Goal: Task Accomplishment & Management: Use online tool/utility

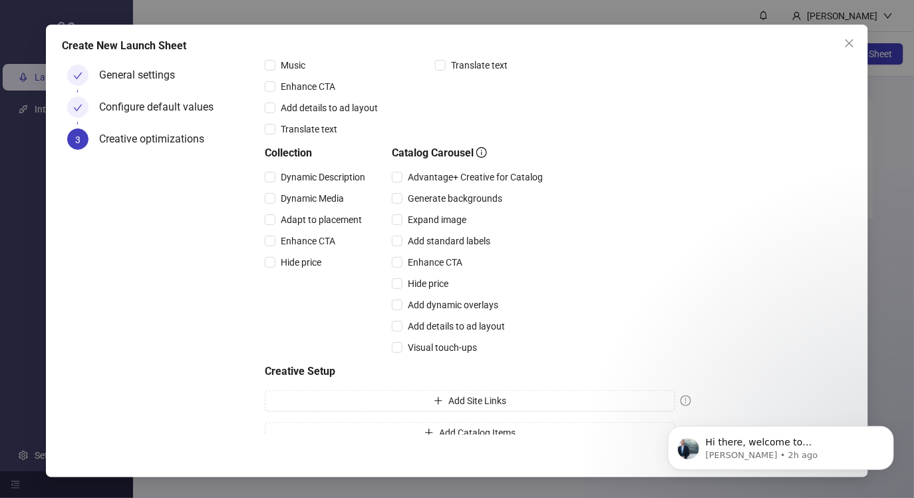
scroll to position [318, 0]
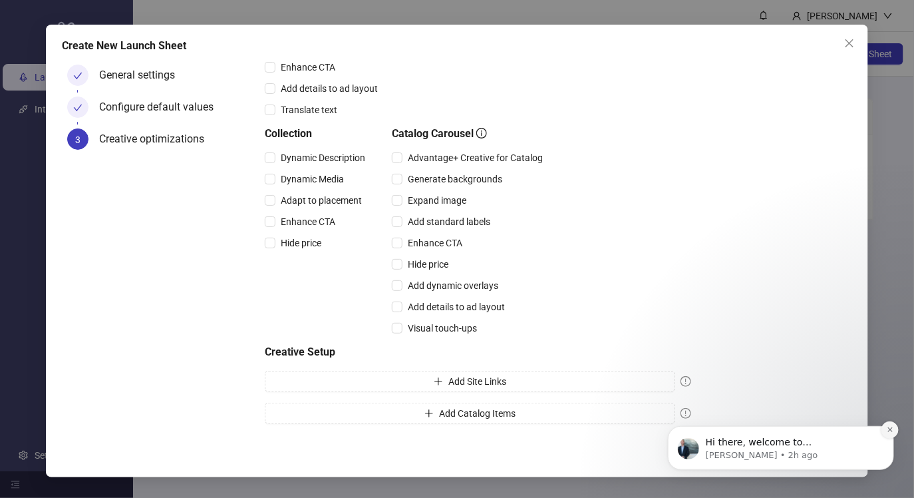
click at [892, 429] on icon "Dismiss notification" at bounding box center [889, 428] width 7 height 7
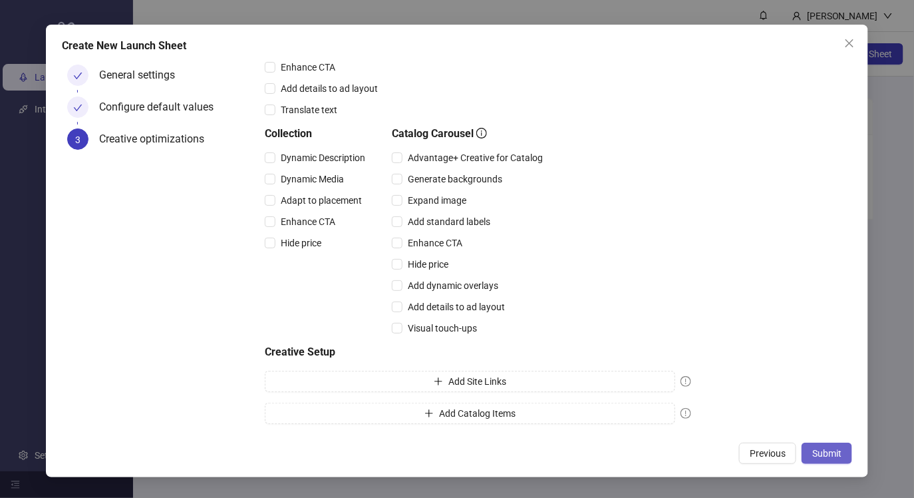
click at [823, 449] on span "Submit" at bounding box center [827, 453] width 29 height 11
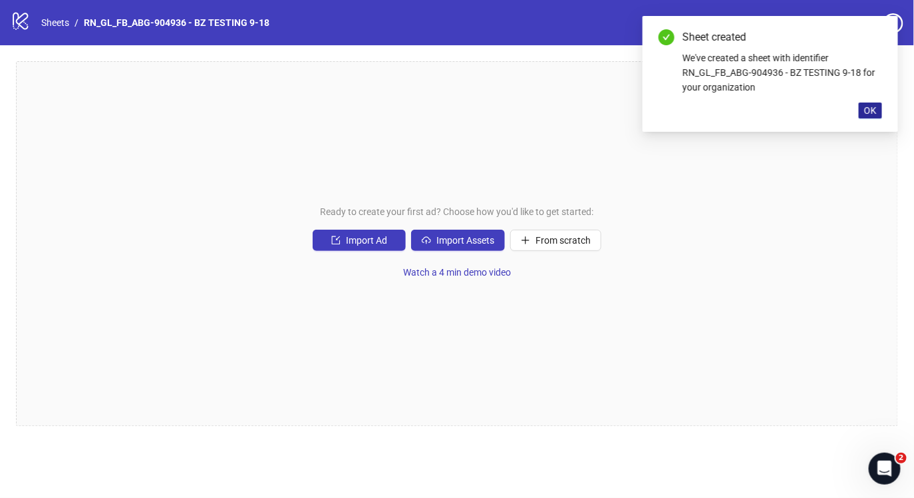
click at [866, 107] on span "OK" at bounding box center [870, 110] width 13 height 11
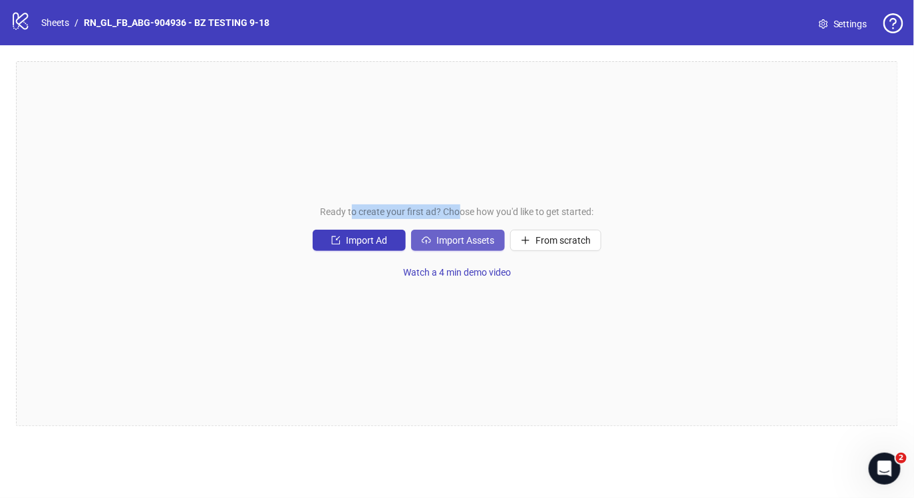
drag, startPoint x: 351, startPoint y: 212, endPoint x: 464, endPoint y: 240, distance: 117.3
click at [458, 215] on span "Ready to create your first ad? Choose how you'd like to get started:" at bounding box center [457, 211] width 273 height 15
click at [452, 268] on span "Watch a 4 min demo video" at bounding box center [457, 272] width 108 height 11
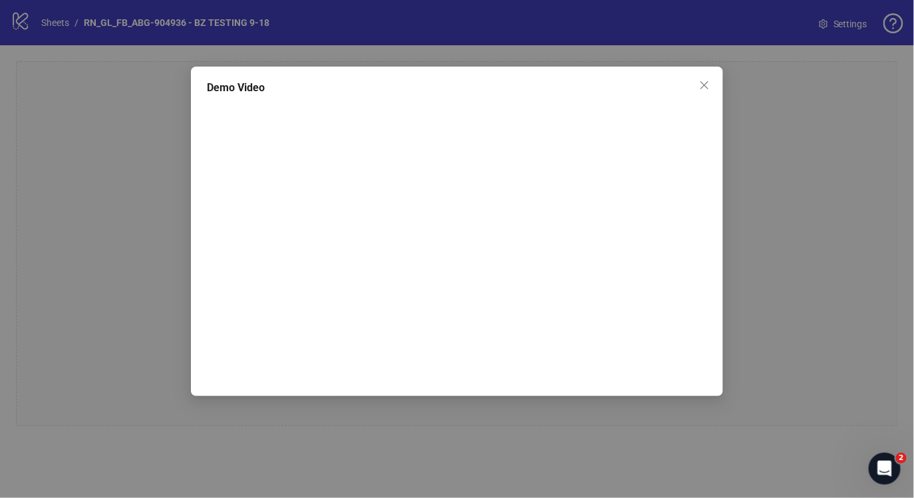
click at [701, 83] on icon "close" at bounding box center [704, 85] width 11 height 11
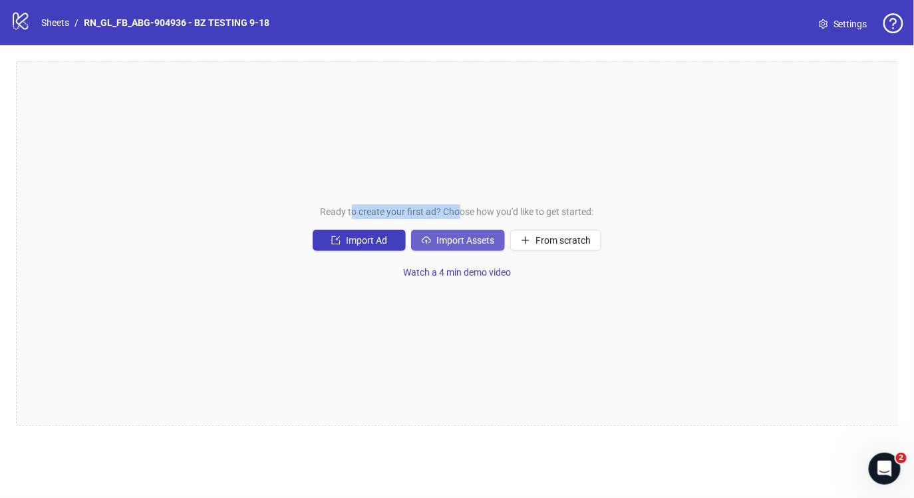
click at [488, 242] on span "Import Assets" at bounding box center [466, 240] width 58 height 11
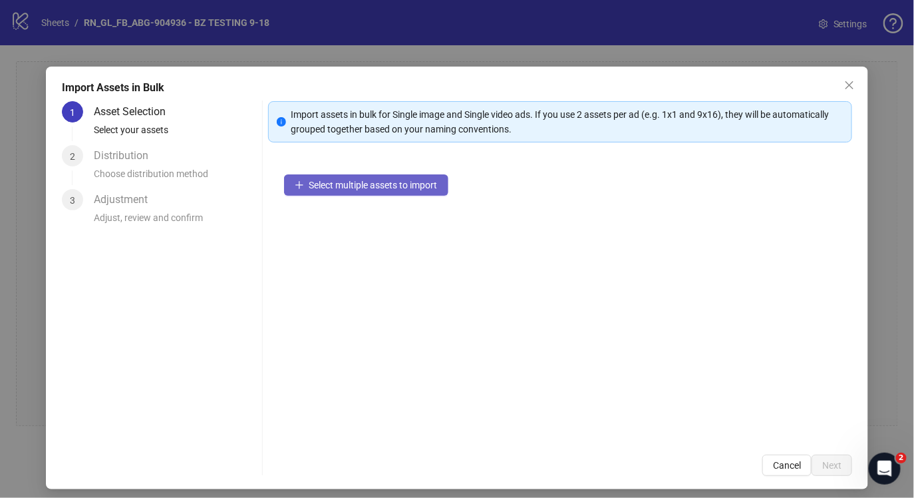
click at [329, 184] on span "Select multiple assets to import" at bounding box center [373, 185] width 128 height 11
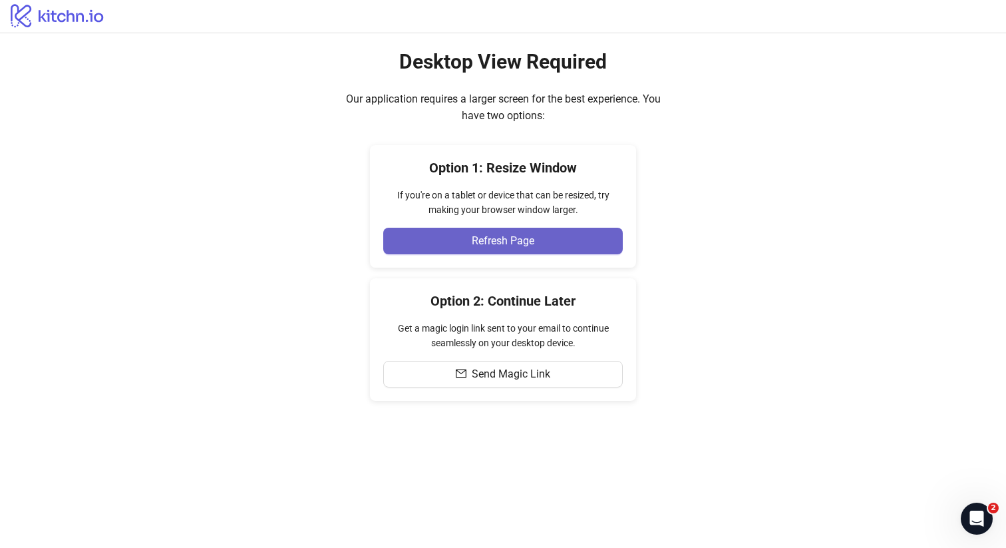
click at [548, 246] on button "Refresh Page" at bounding box center [503, 241] width 240 height 27
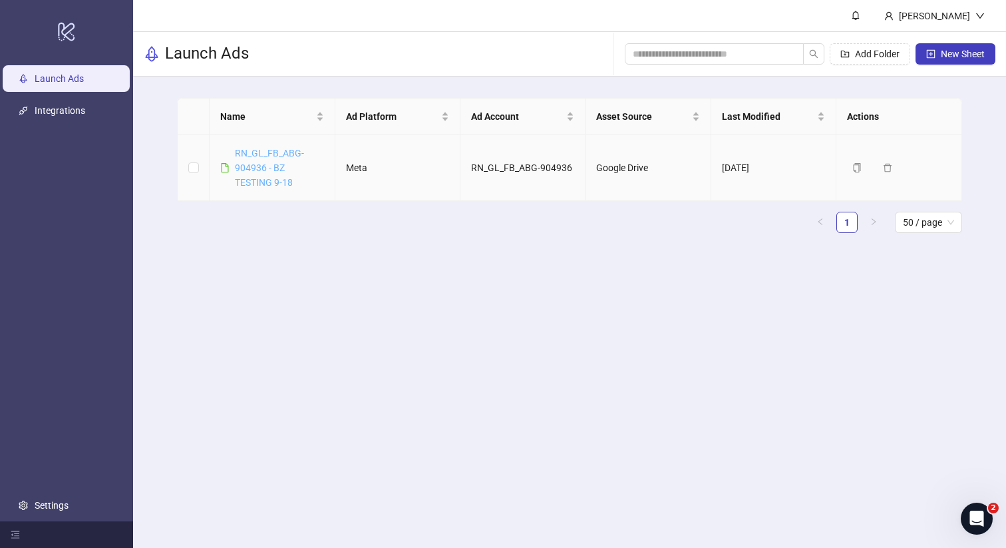
click at [260, 164] on link "RN_GL_FB_ABG-904936 - BZ TESTING 9-18" at bounding box center [269, 168] width 69 height 40
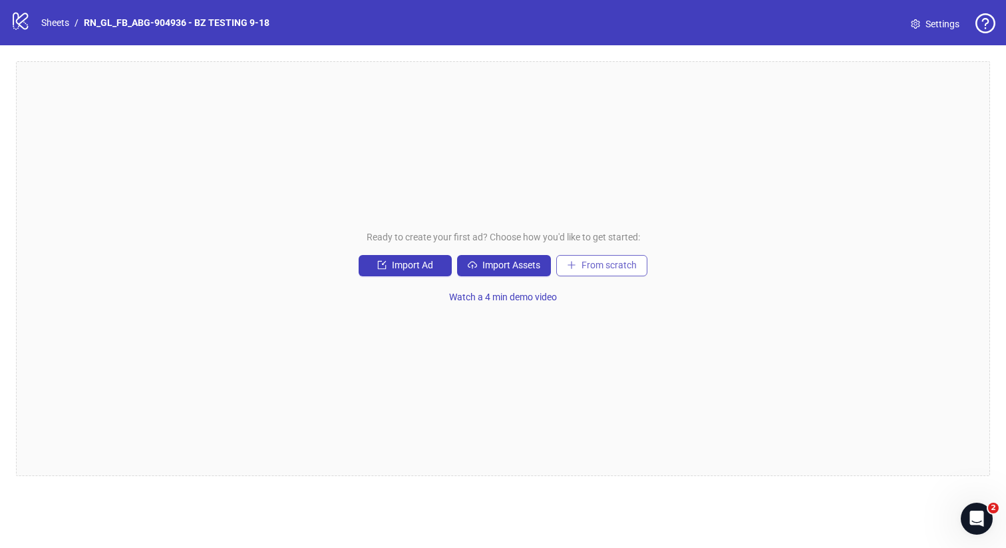
click at [584, 266] on span "From scratch" at bounding box center [609, 265] width 55 height 11
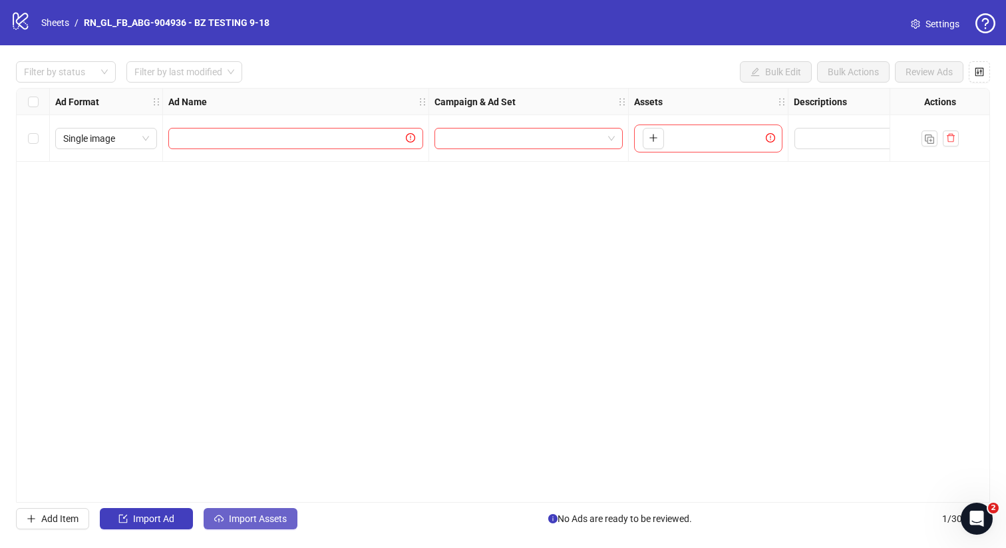
click at [252, 520] on span "Import Assets" at bounding box center [258, 518] width 58 height 11
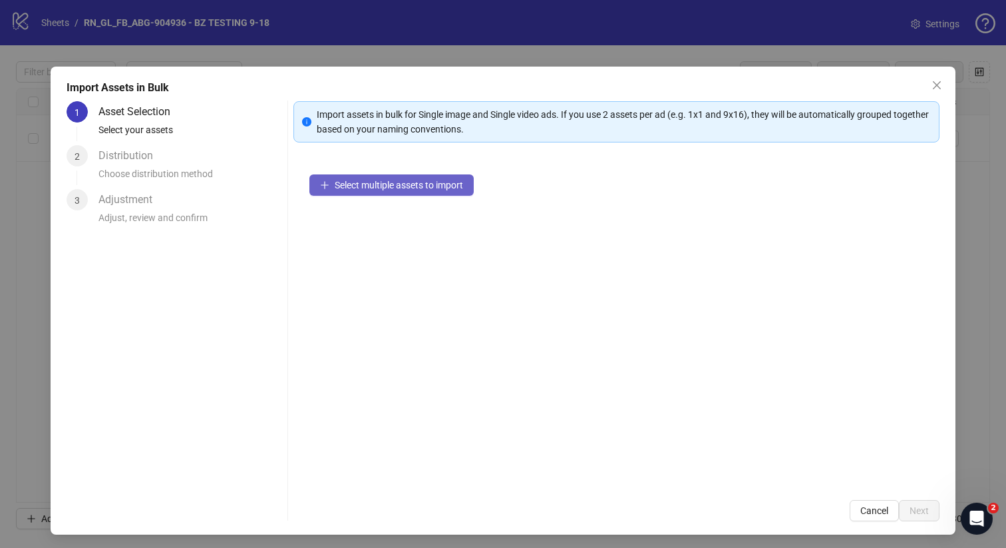
click at [358, 188] on span "Select multiple assets to import" at bounding box center [399, 185] width 128 height 11
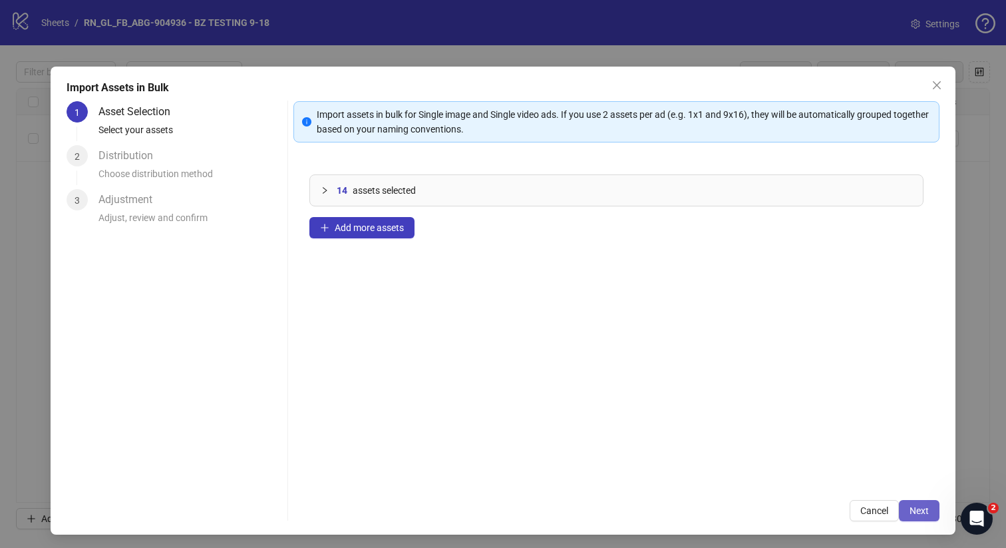
click at [926, 505] on span "Next" at bounding box center [919, 510] width 19 height 11
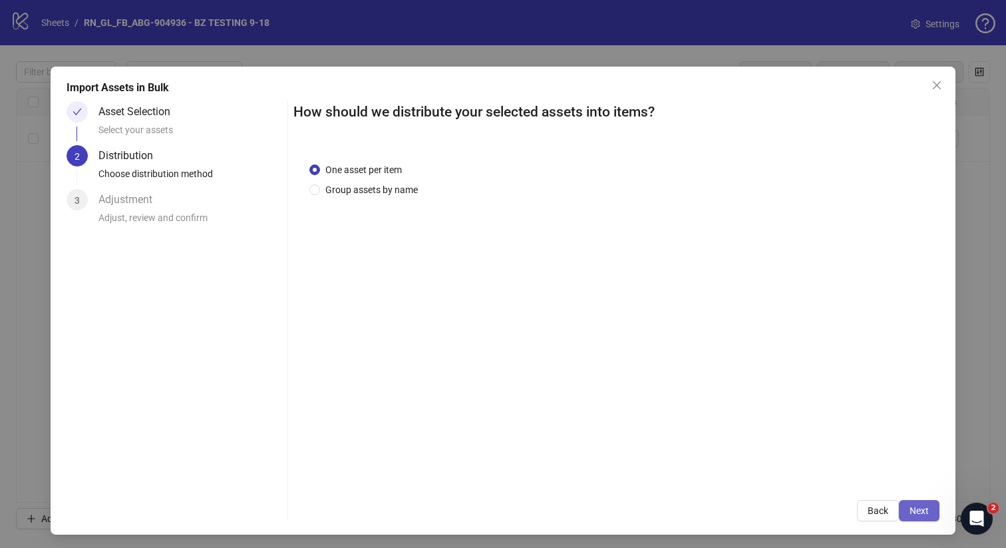
click at [923, 512] on span "Next" at bounding box center [919, 510] width 19 height 11
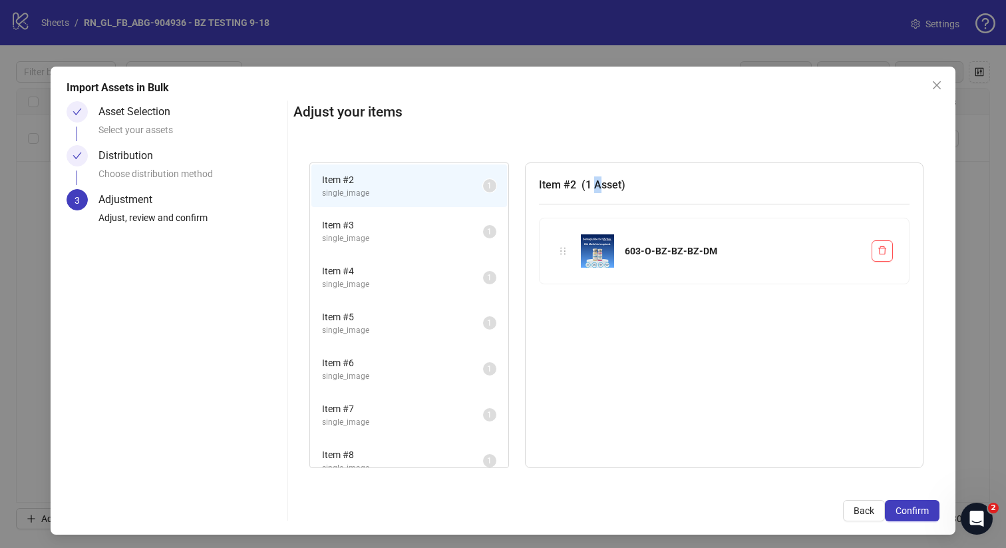
click at [596, 188] on span "( 1 Asset )" at bounding box center [604, 184] width 44 height 13
click at [599, 187] on span "( 1 Asset )" at bounding box center [604, 184] width 44 height 13
click at [608, 186] on span "( 1 Asset )" at bounding box center [604, 184] width 44 height 13
click at [610, 186] on span "( 1 Asset )" at bounding box center [604, 184] width 44 height 13
click at [381, 228] on span "Item # 3" at bounding box center [402, 225] width 161 height 15
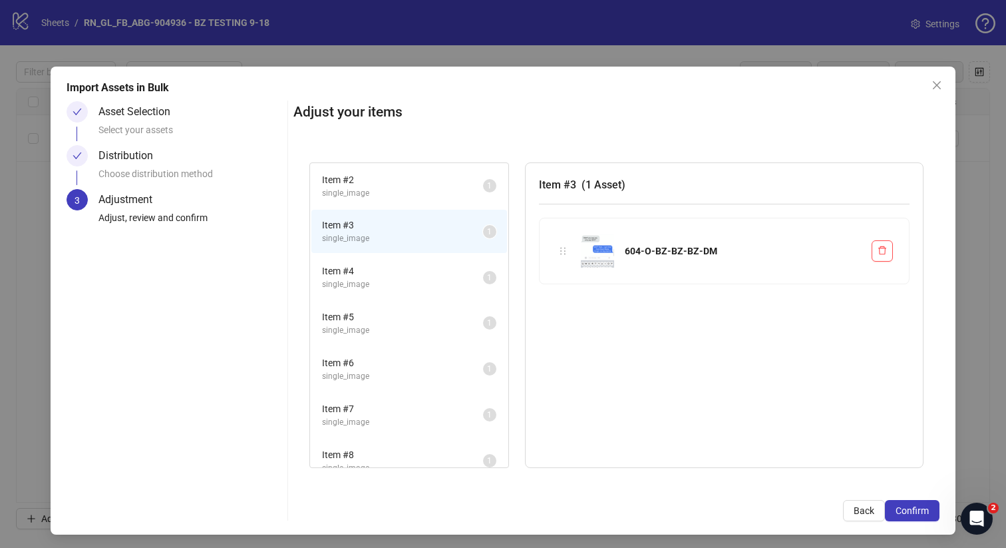
click at [390, 272] on span "Item # 4" at bounding box center [402, 271] width 161 height 15
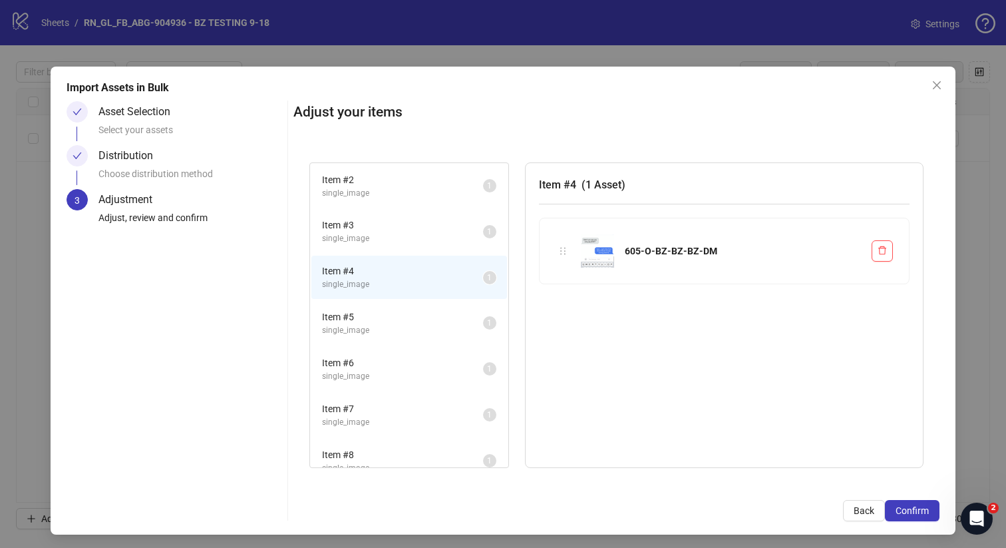
click at [395, 189] on span "single_image" at bounding box center [402, 193] width 161 height 13
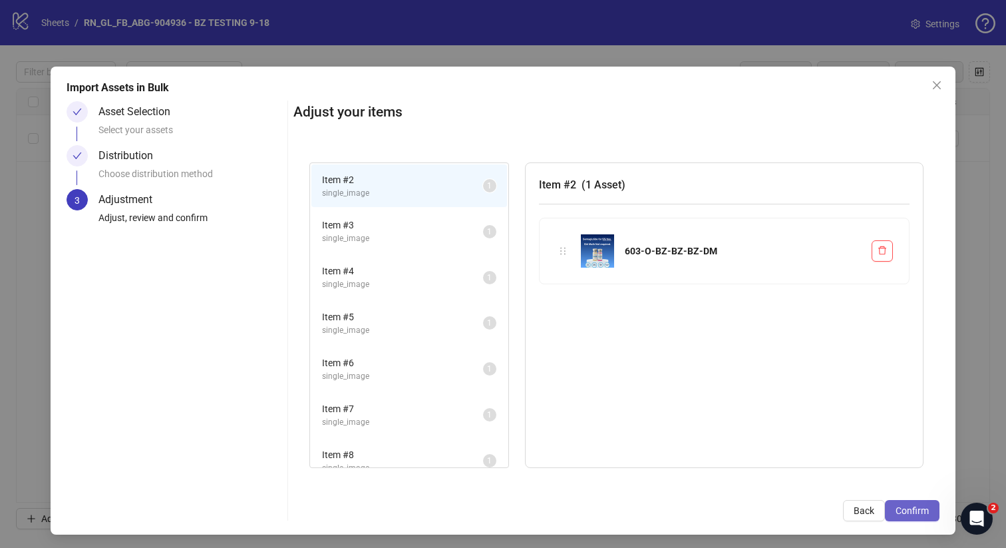
click at [917, 507] on span "Confirm" at bounding box center [912, 510] width 33 height 11
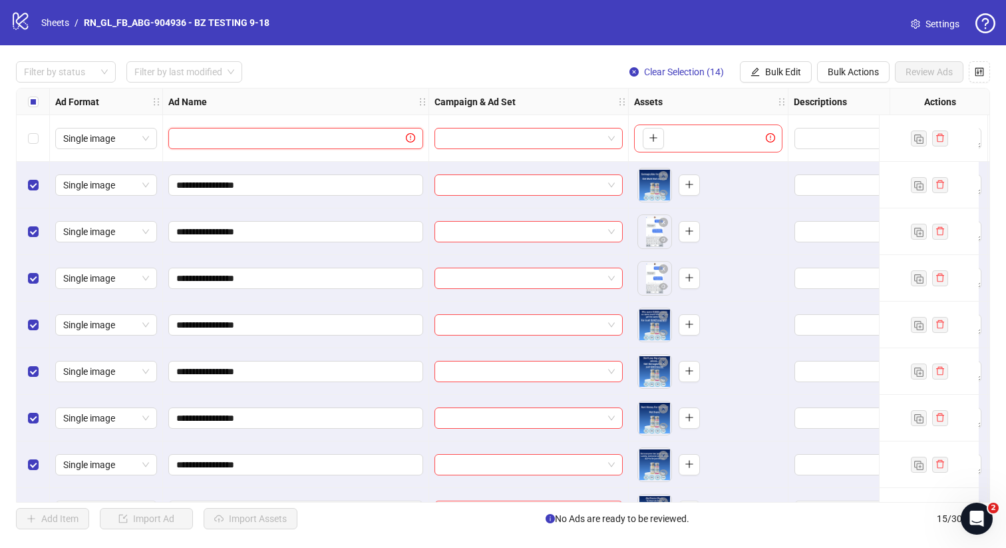
click at [230, 132] on input "text" at bounding box center [289, 138] width 227 height 15
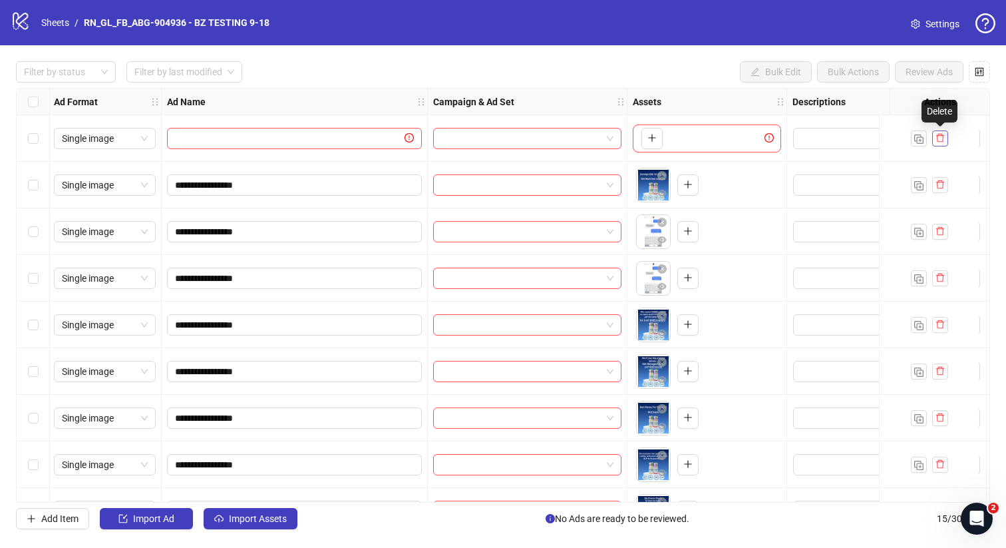
click at [940, 137] on icon "delete" at bounding box center [940, 137] width 9 height 9
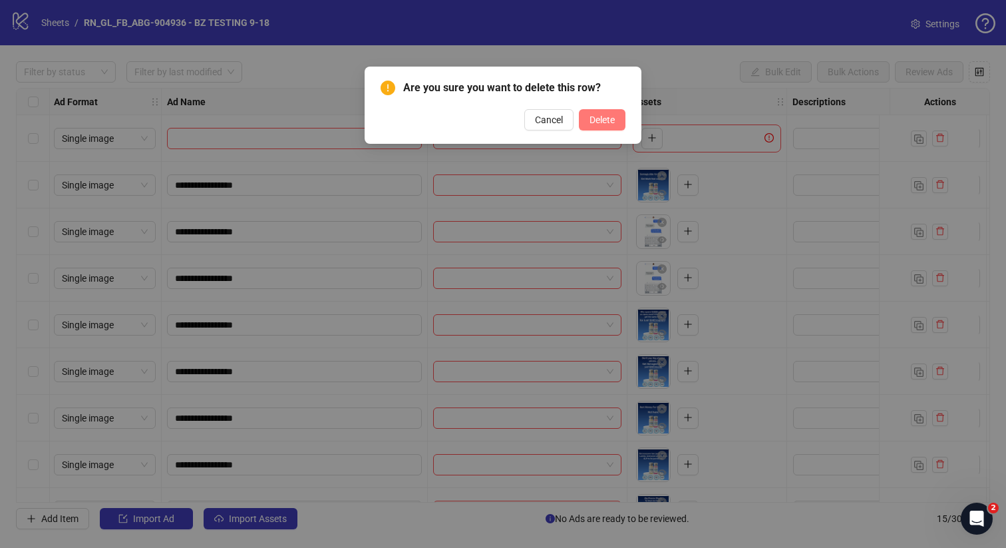
click at [610, 117] on span "Delete" at bounding box center [602, 119] width 25 height 11
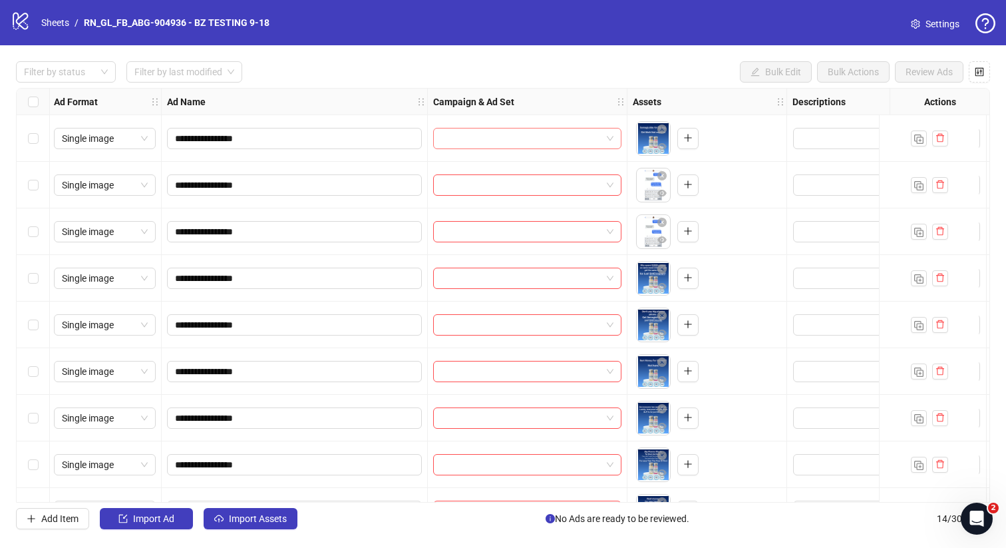
click at [487, 132] on input "search" at bounding box center [521, 138] width 160 height 20
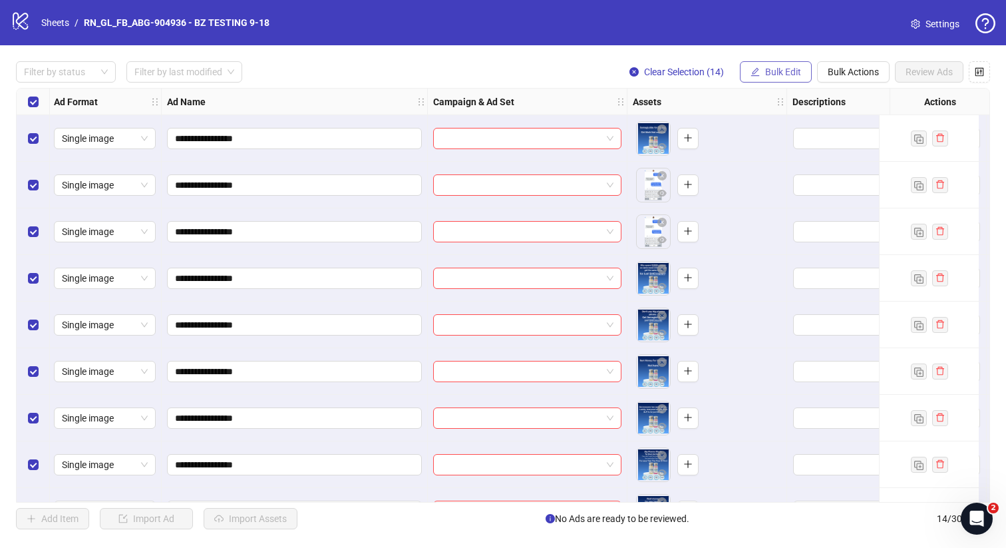
click at [771, 71] on span "Bulk Edit" at bounding box center [783, 72] width 36 height 11
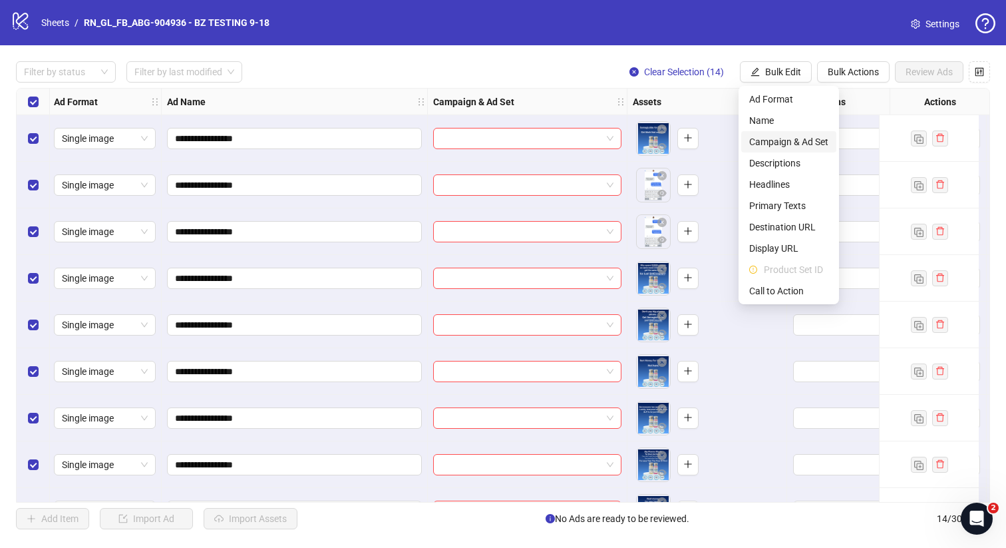
click at [801, 139] on span "Campaign & Ad Set" at bounding box center [788, 141] width 79 height 15
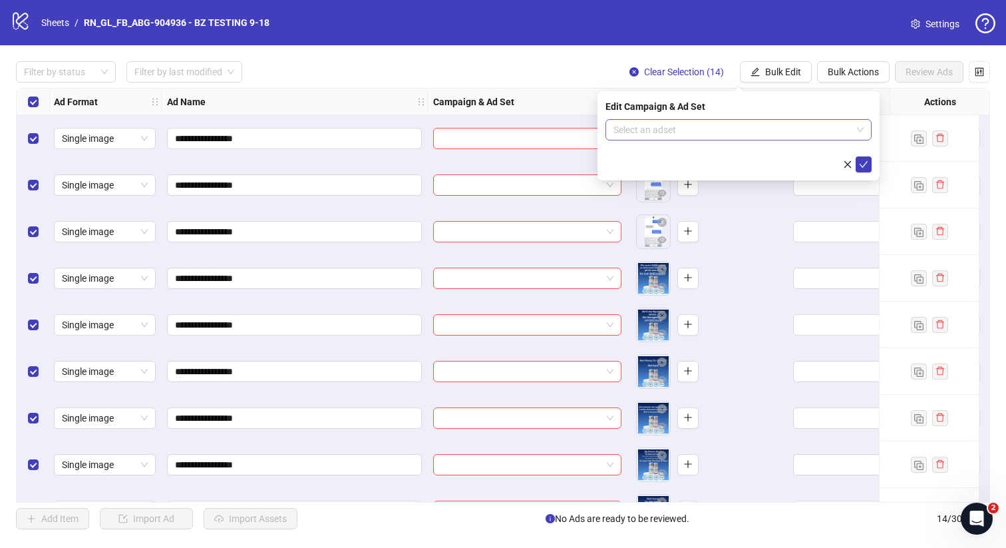
click at [703, 132] on input "search" at bounding box center [733, 130] width 238 height 20
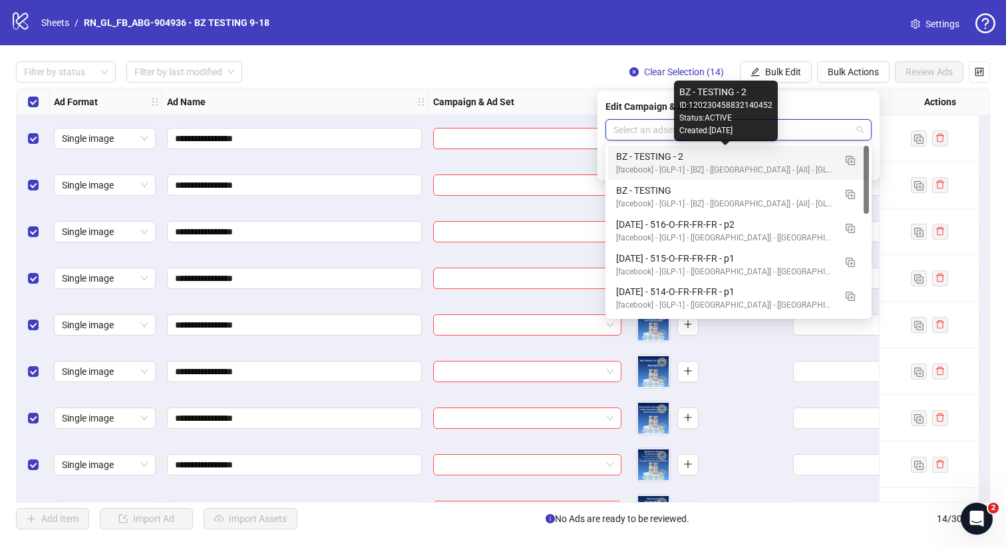
click at [702, 158] on div "BZ - TESTING - 2" at bounding box center [725, 156] width 218 height 15
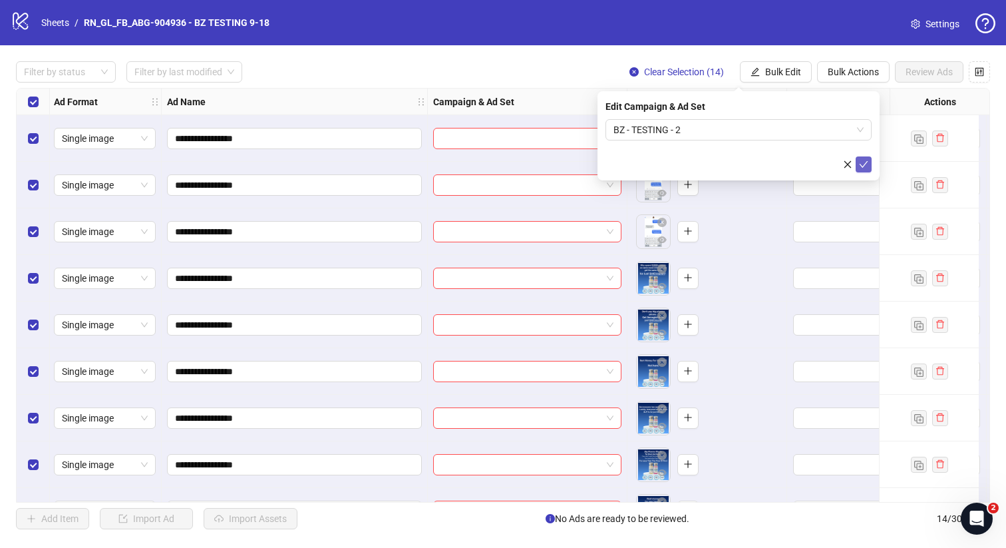
click at [866, 164] on icon "check" at bounding box center [863, 164] width 9 height 9
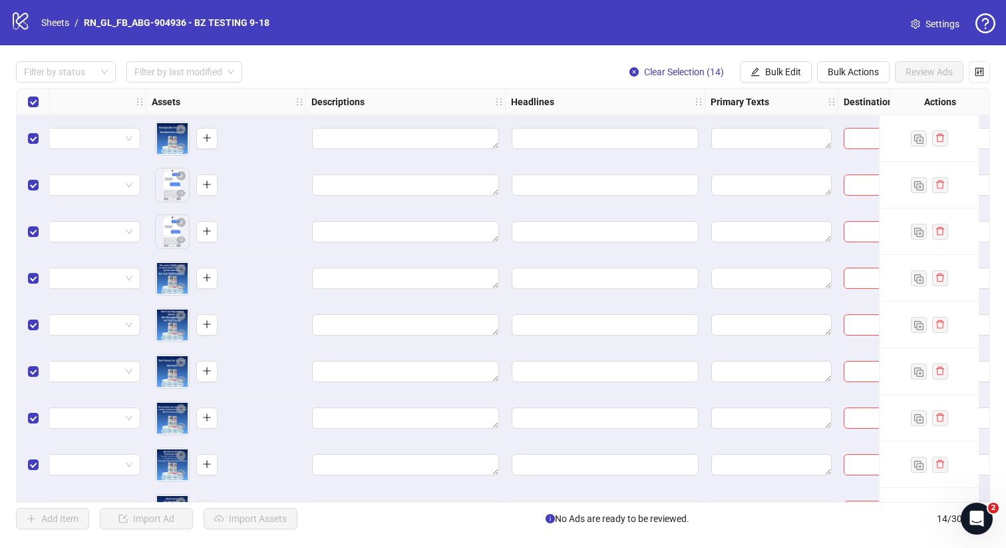
scroll to position [0, 487]
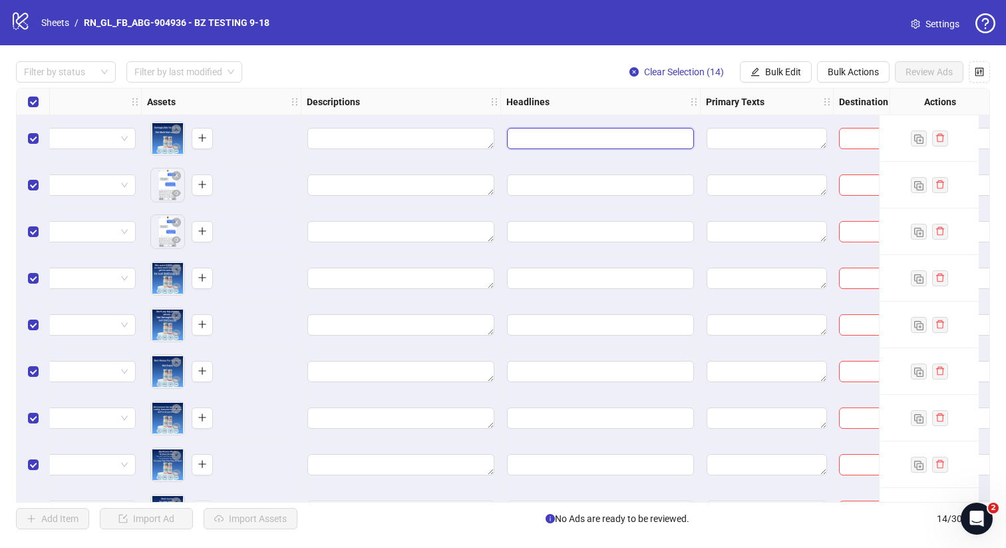
click at [612, 136] on input "Edit values" at bounding box center [600, 138] width 187 height 21
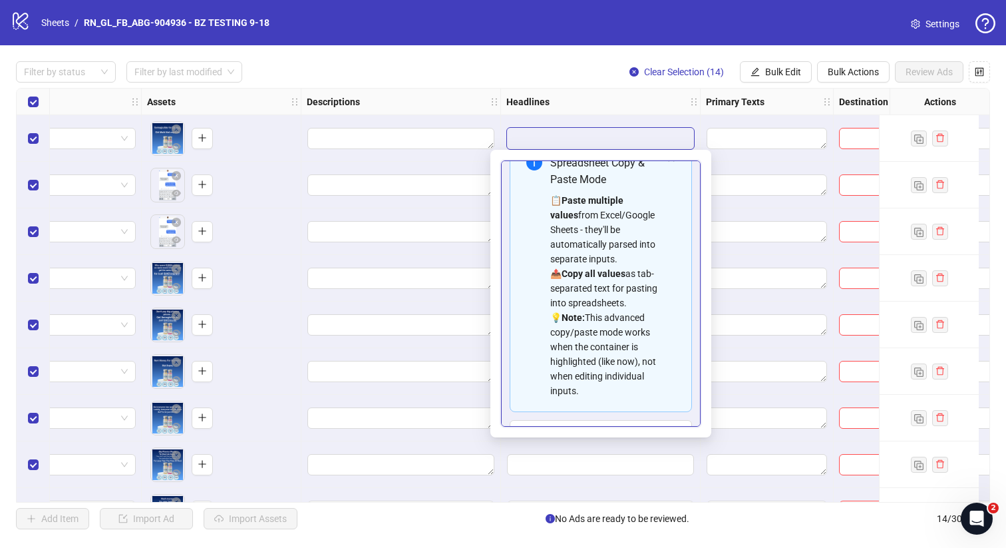
scroll to position [0, 0]
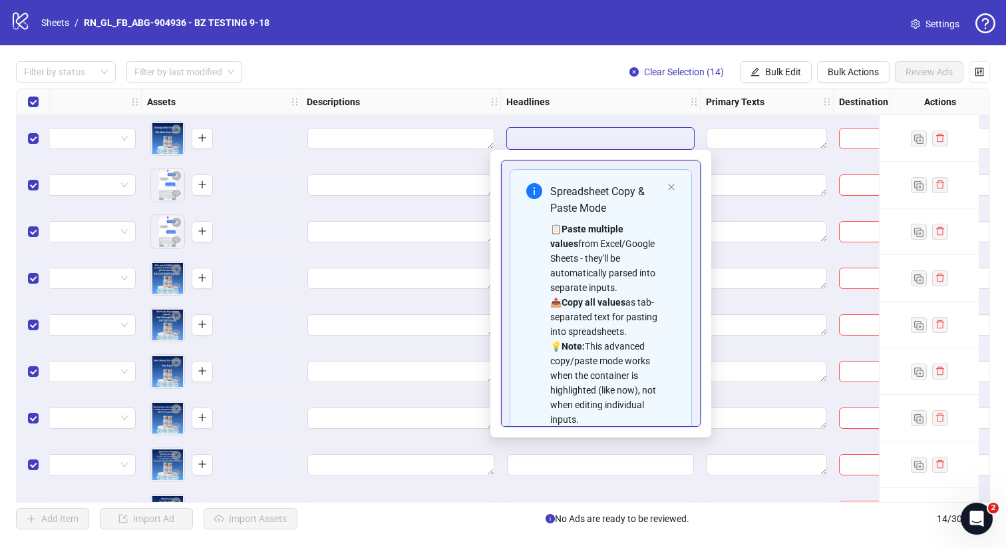
click at [504, 65] on div "Filter by status Filter by last modified Clear Selection (14) Bulk Edit Bulk Ac…" at bounding box center [503, 71] width 974 height 21
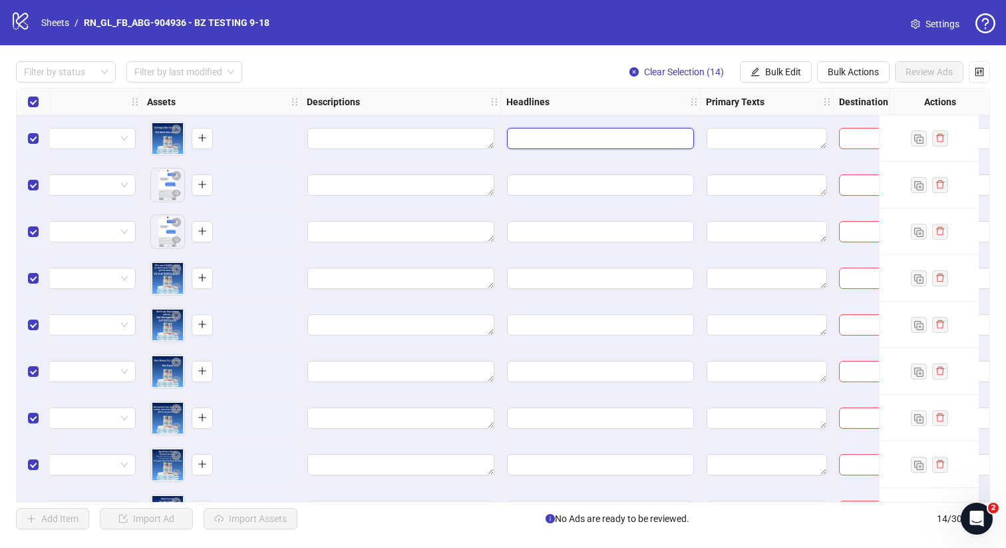
click at [599, 138] on input "Edit values" at bounding box center [600, 138] width 187 height 21
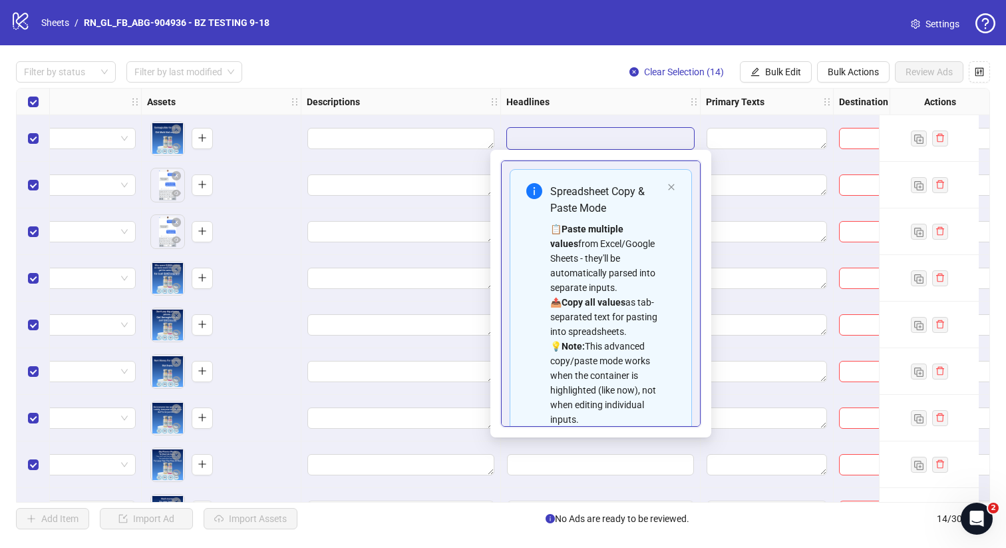
scroll to position [76, 0]
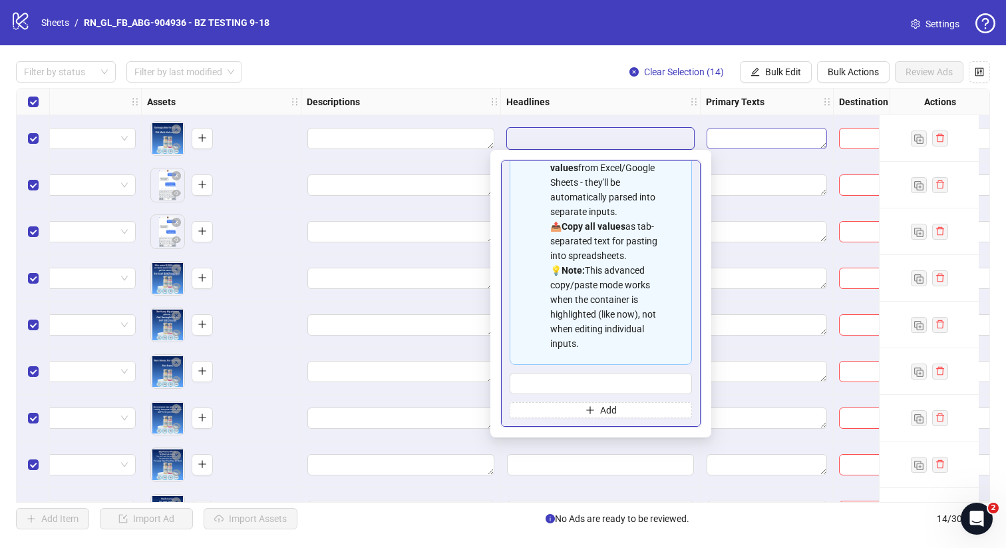
click at [707, 136] on textarea "Edit values" at bounding box center [767, 138] width 120 height 21
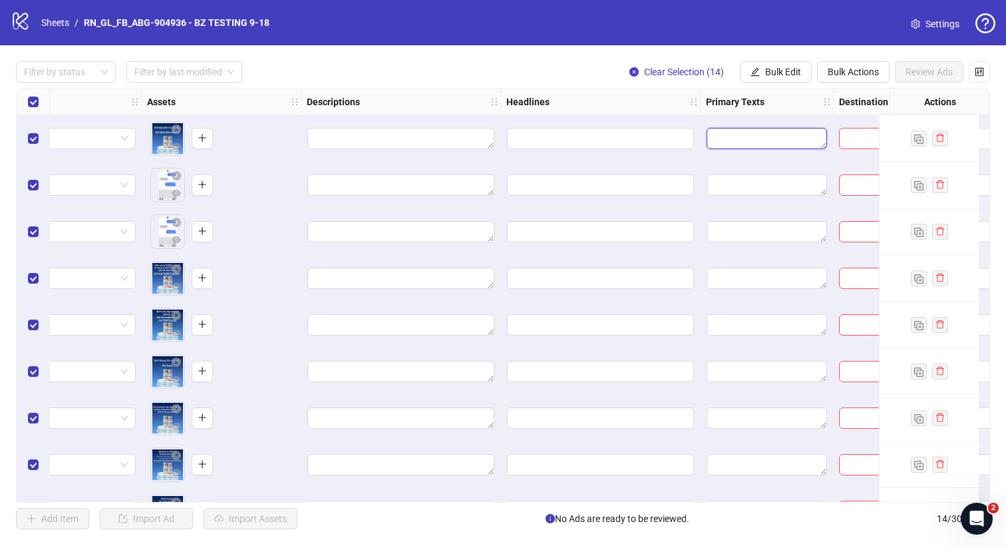
click at [735, 136] on textarea "Edit values" at bounding box center [767, 138] width 120 height 21
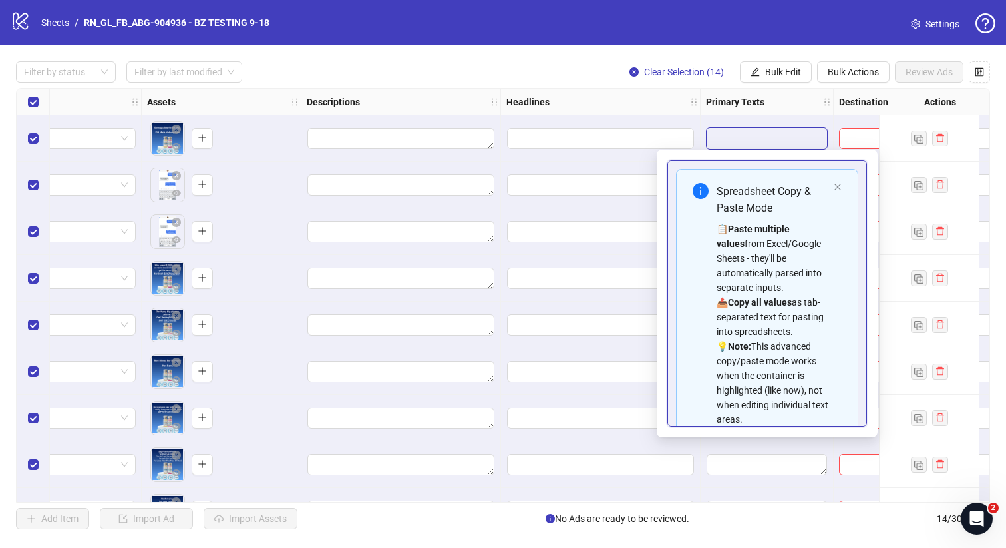
scroll to position [91, 0]
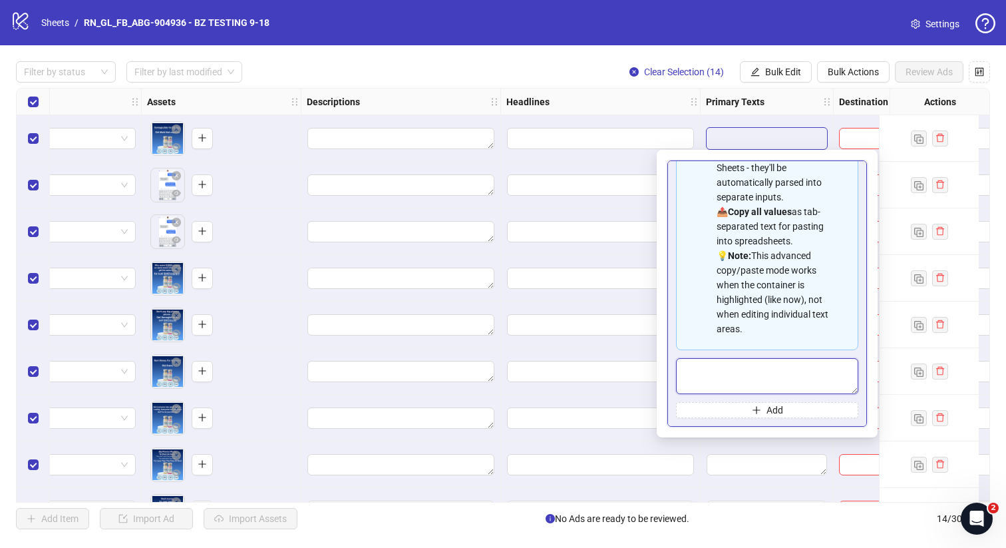
click at [749, 381] on textarea "Multi-text input container - paste or copy values" at bounding box center [767, 376] width 182 height 36
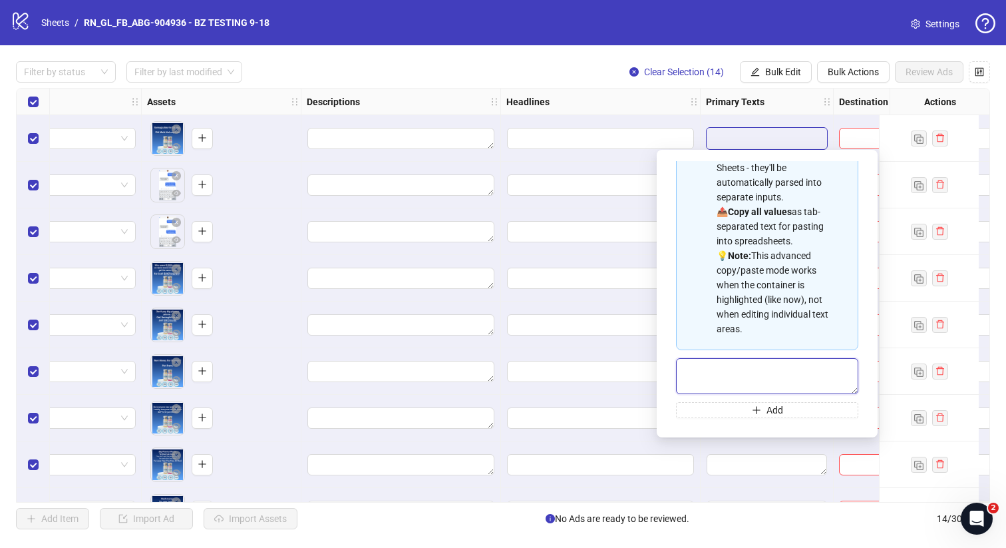
paste textarea "**********"
type textarea "**********"
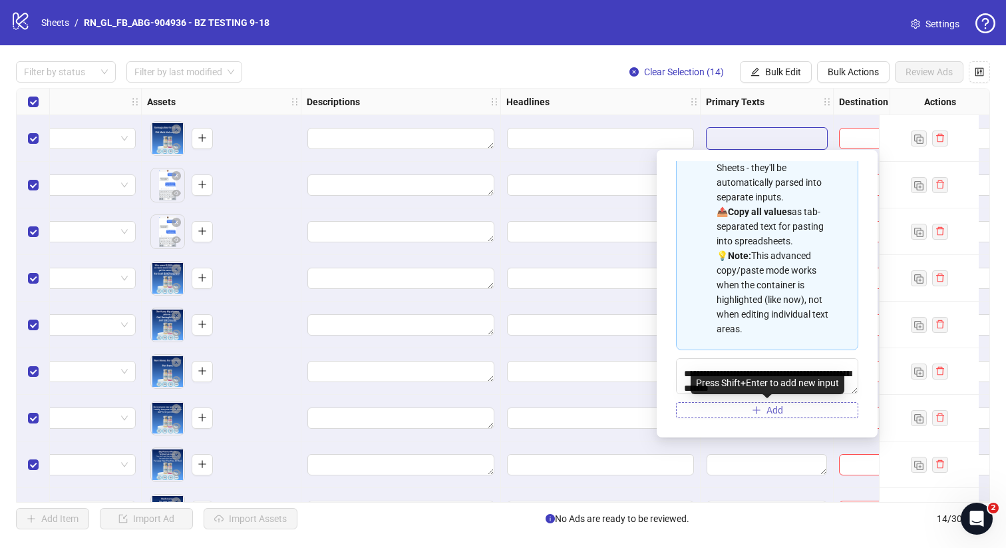
click at [765, 408] on button "Add" at bounding box center [767, 410] width 182 height 16
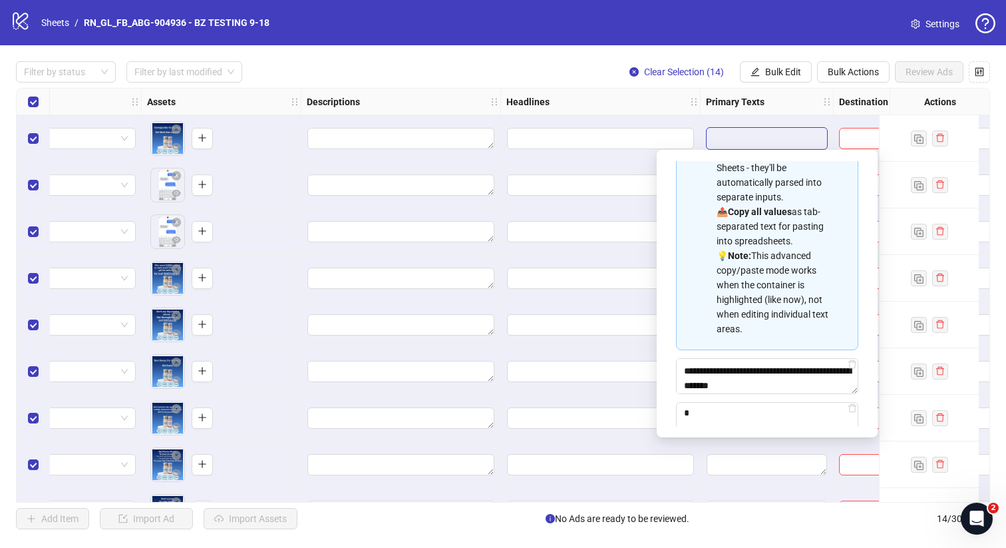
scroll to position [134, 0]
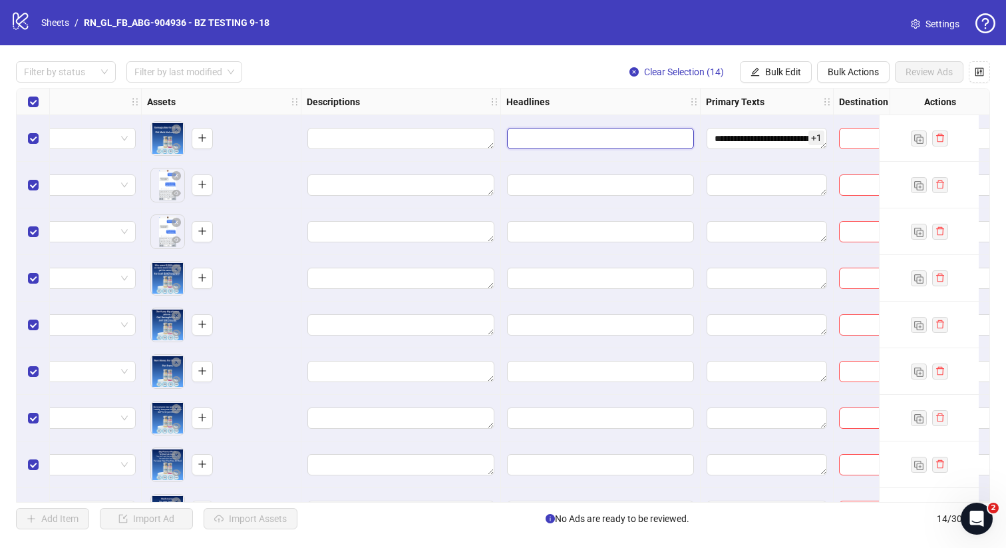
click at [620, 142] on input "Edit values" at bounding box center [600, 138] width 187 height 21
click at [745, 140] on textarea "**********" at bounding box center [767, 138] width 120 height 21
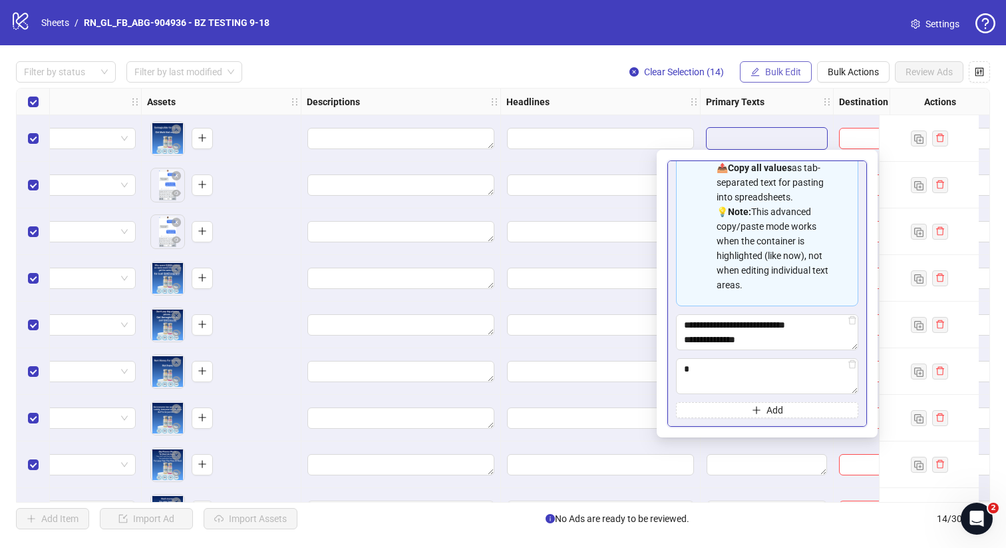
click at [786, 72] on span "Bulk Edit" at bounding box center [783, 72] width 36 height 11
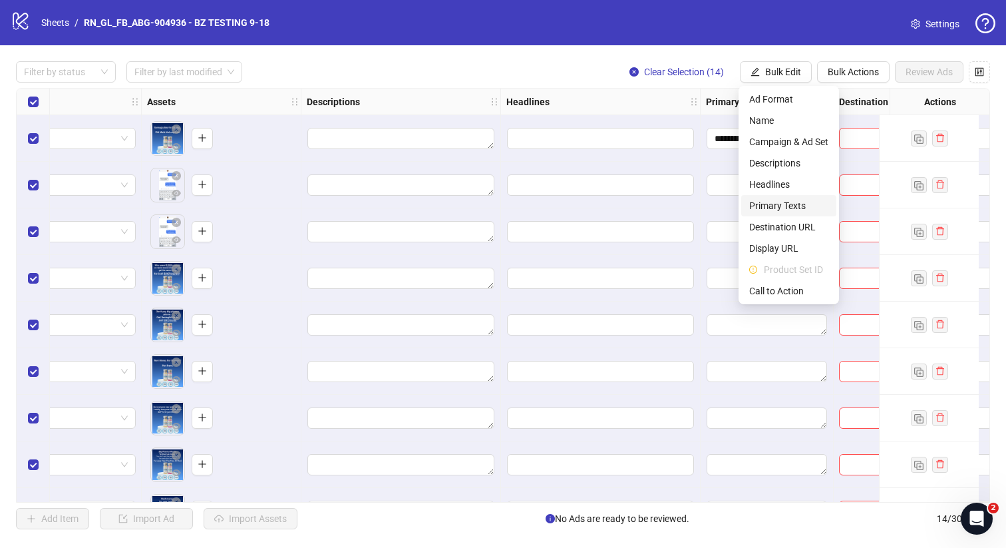
click at [786, 200] on span "Primary Texts" at bounding box center [788, 205] width 79 height 15
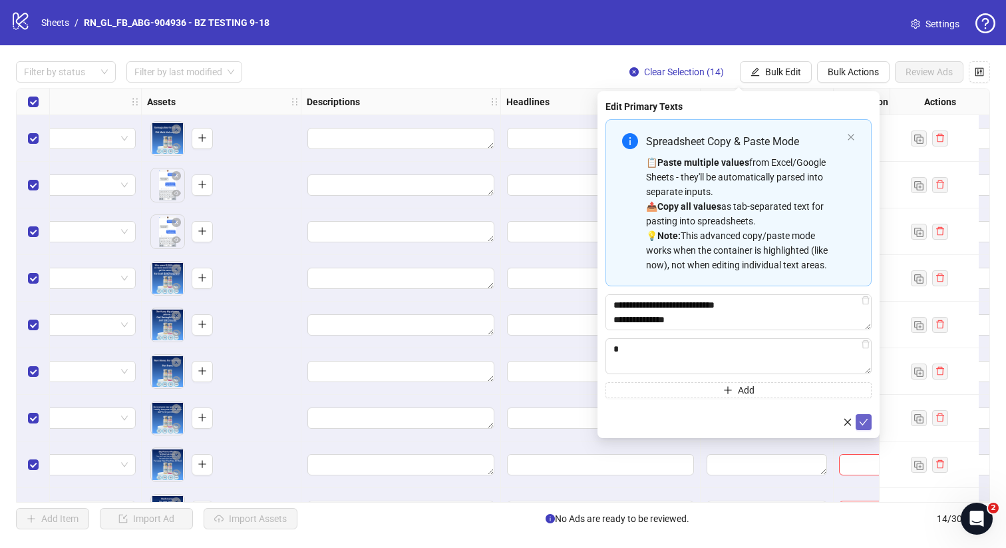
click at [868, 423] on icon "check" at bounding box center [863, 421] width 9 height 9
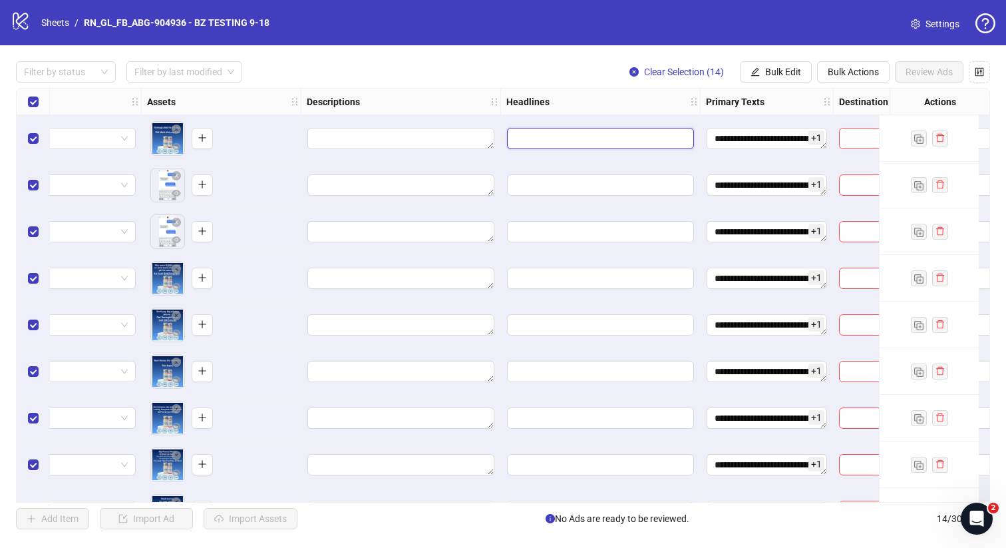
click at [536, 130] on input "Edit values" at bounding box center [600, 138] width 187 height 21
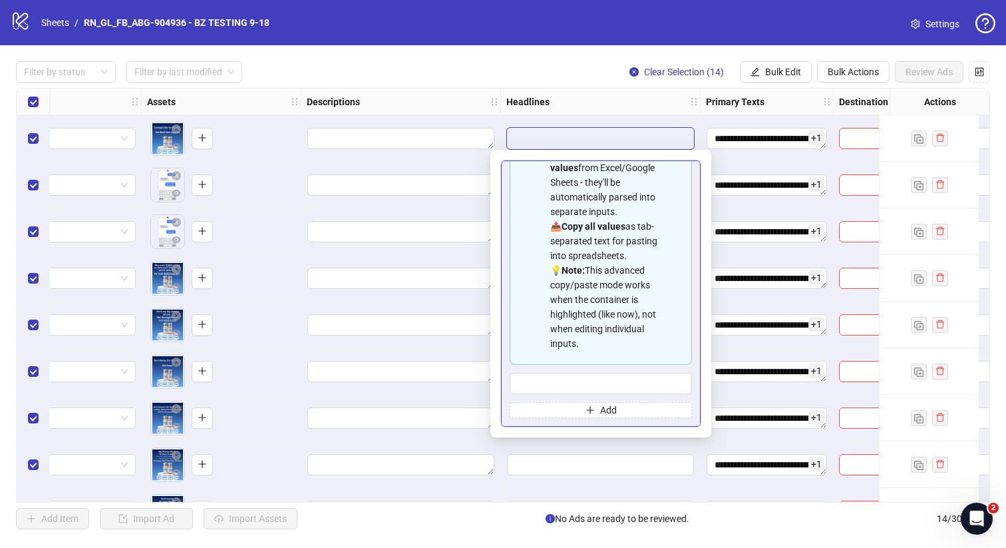
click at [541, 133] on input "Edit values" at bounding box center [600, 138] width 187 height 21
click at [598, 383] on input "Multi-input container - paste or copy values" at bounding box center [601, 383] width 182 height 21
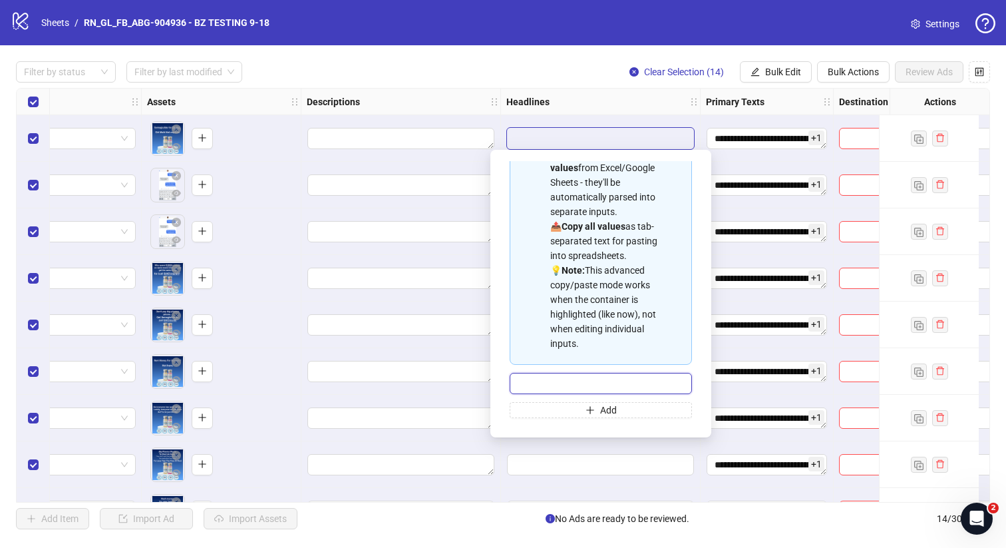
paste input "**********"
type input "**********"
click at [605, 413] on span "Add" at bounding box center [608, 410] width 17 height 11
paste input "**********"
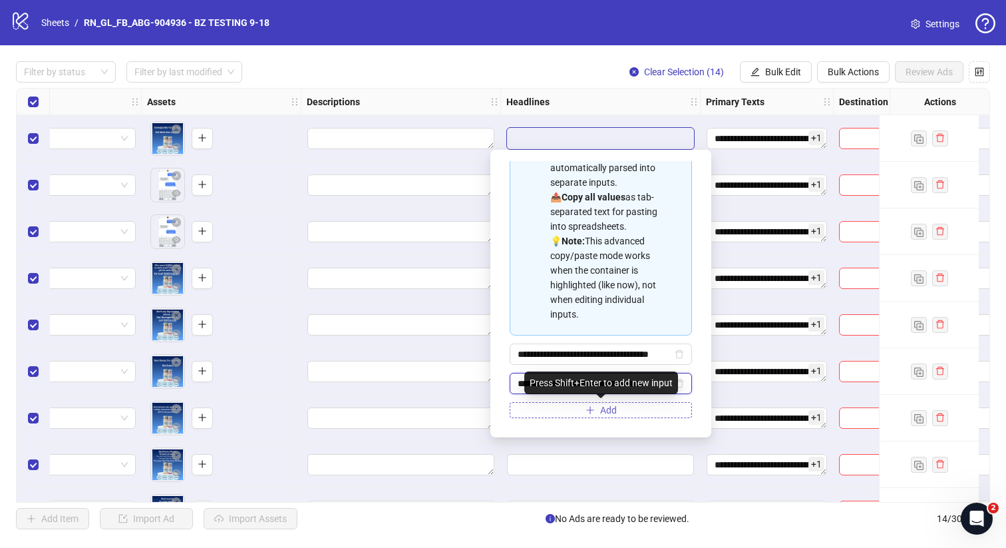
type input "**********"
click at [606, 409] on span "Add" at bounding box center [608, 410] width 17 height 11
paste input "**********"
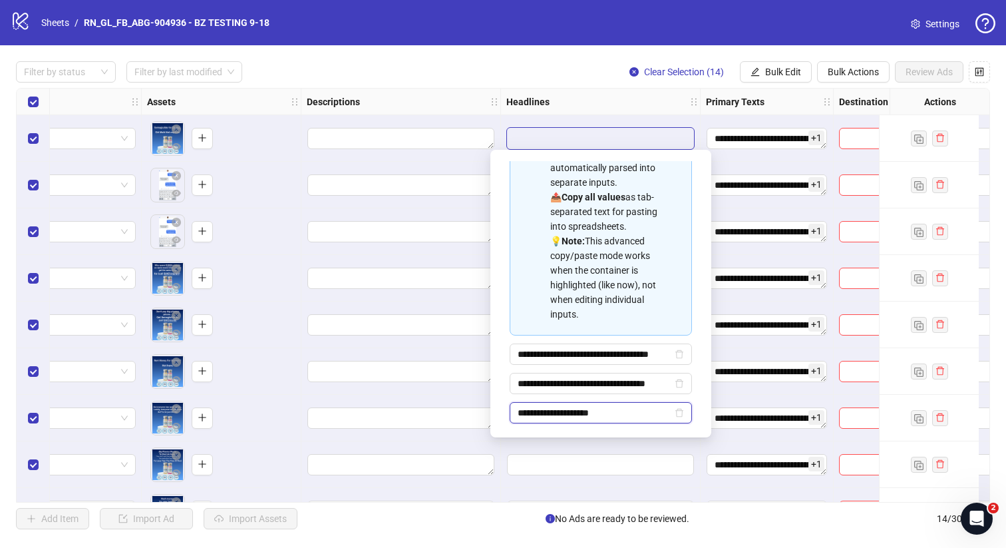
scroll to position [134, 0]
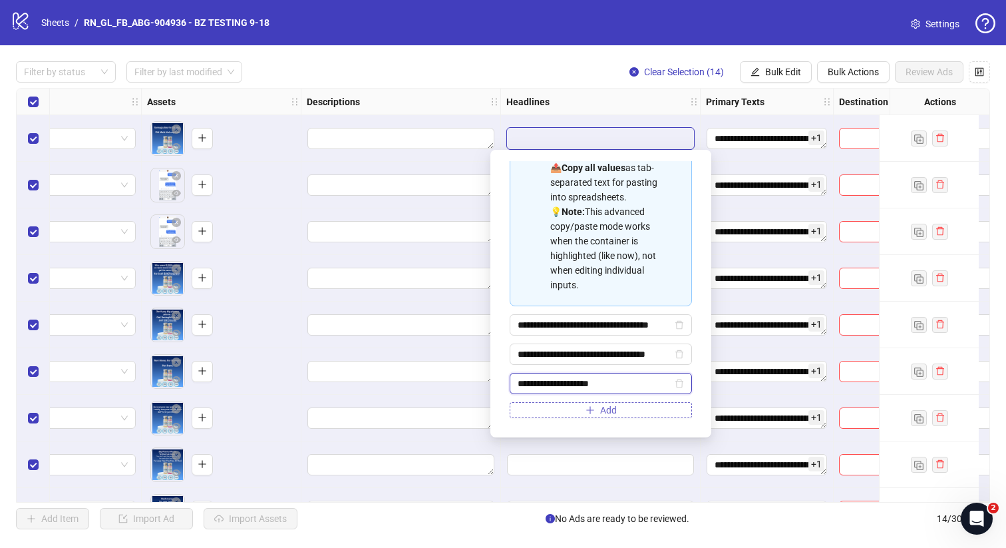
type input "**********"
click at [598, 409] on button "Add" at bounding box center [601, 410] width 182 height 16
click at [570, 409] on input "Multi-input container - paste or copy values" at bounding box center [595, 412] width 154 height 15
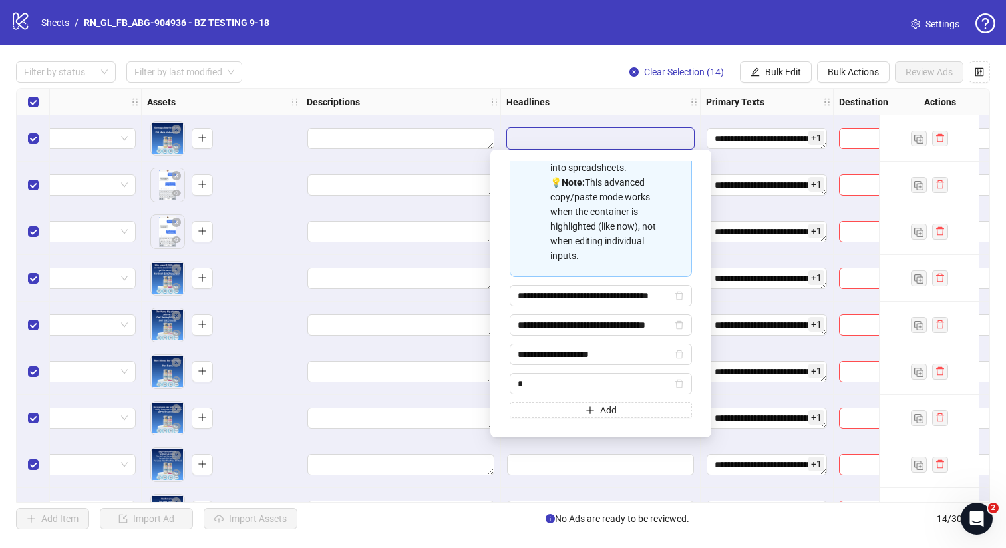
click at [525, 71] on div "Filter by status Filter by last modified Clear Selection (14) Bulk Edit Bulk Ac…" at bounding box center [503, 71] width 974 height 21
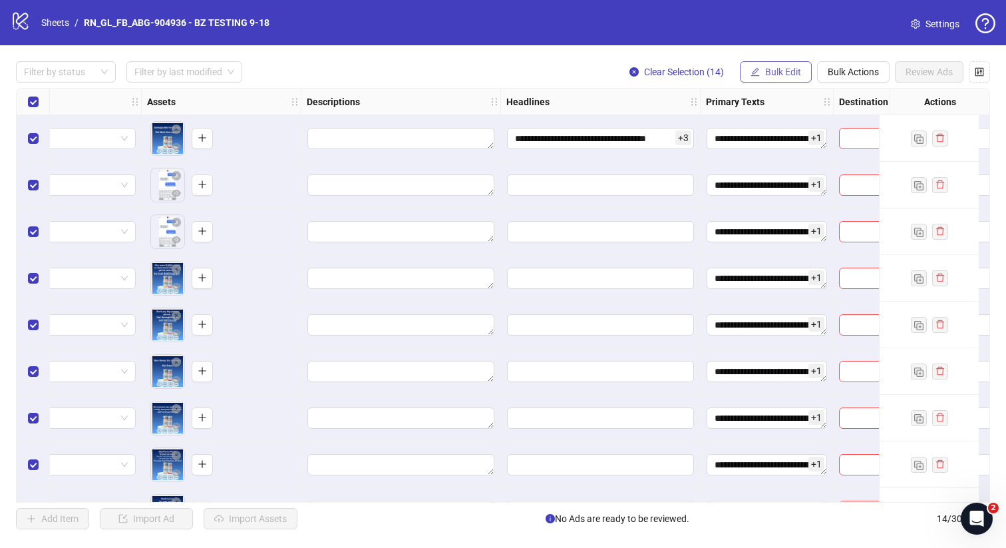
click at [779, 75] on span "Bulk Edit" at bounding box center [783, 72] width 36 height 11
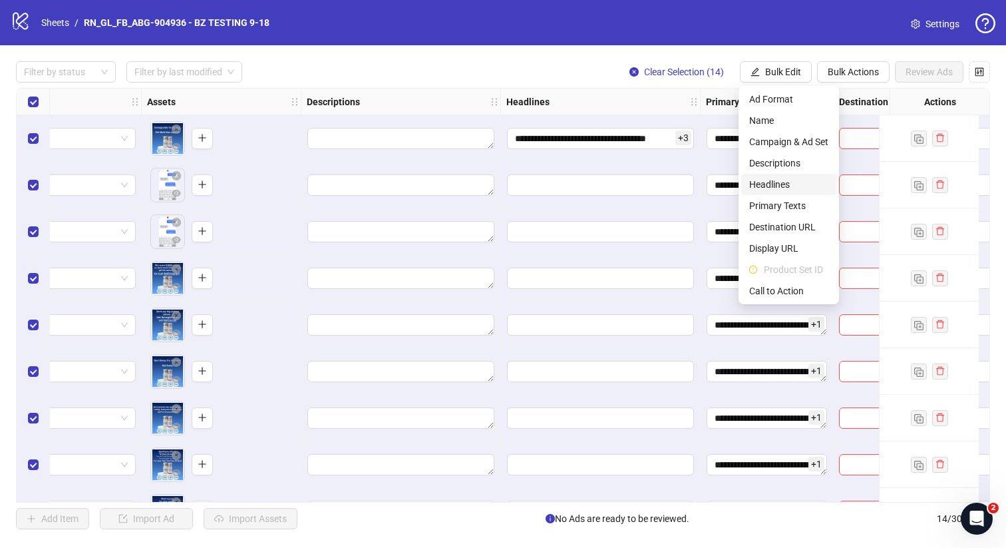
click at [793, 183] on span "Headlines" at bounding box center [788, 184] width 79 height 15
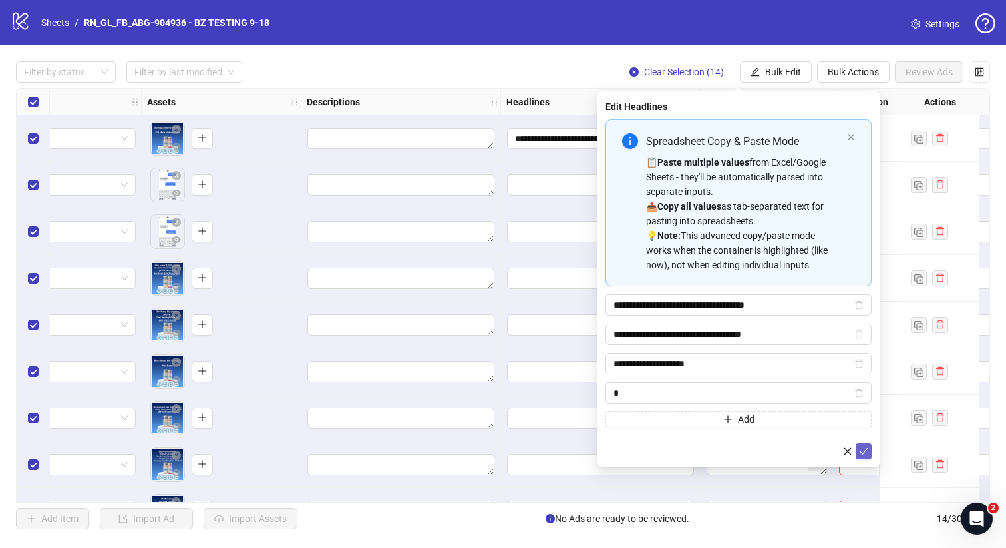
click at [864, 450] on icon "check" at bounding box center [863, 451] width 9 height 9
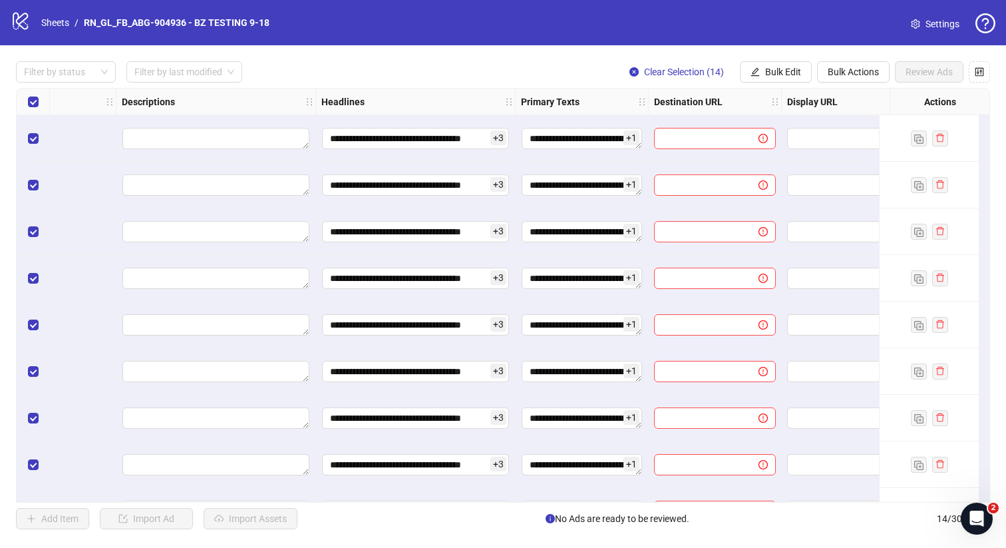
scroll to position [0, 673]
click at [701, 141] on input "text" at bounding box center [700, 138] width 78 height 15
click at [729, 137] on input "text" at bounding box center [700, 138] width 78 height 15
click at [677, 138] on input "text" at bounding box center [700, 138] width 78 height 15
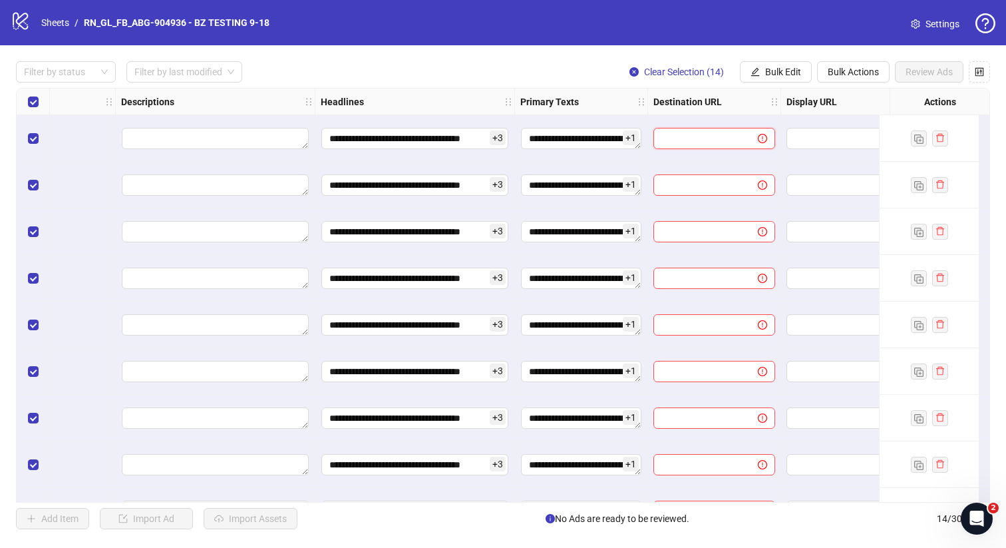
paste input "**********"
type input "**********"
click at [779, 68] on span "Bulk Edit" at bounding box center [783, 72] width 36 height 11
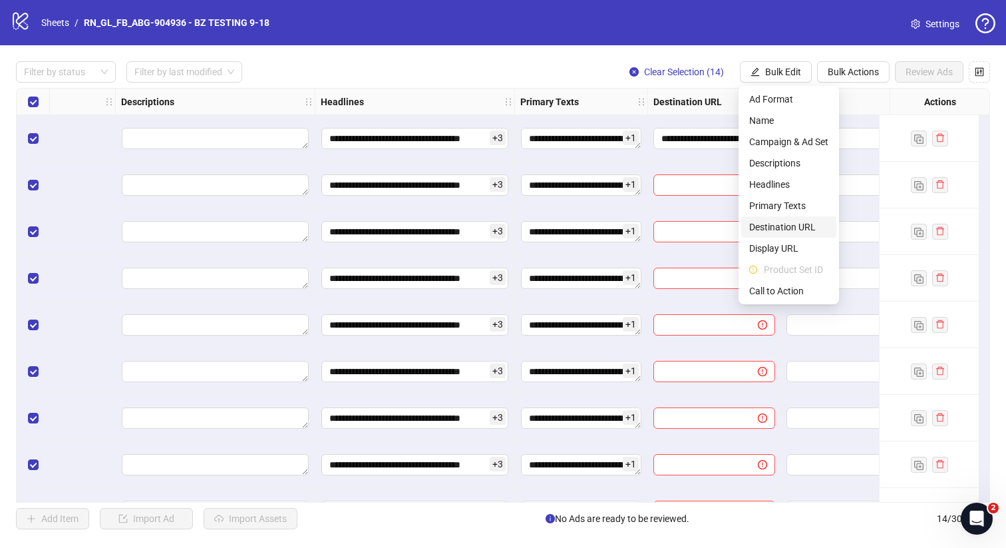
click at [801, 223] on span "Destination URL" at bounding box center [788, 227] width 79 height 15
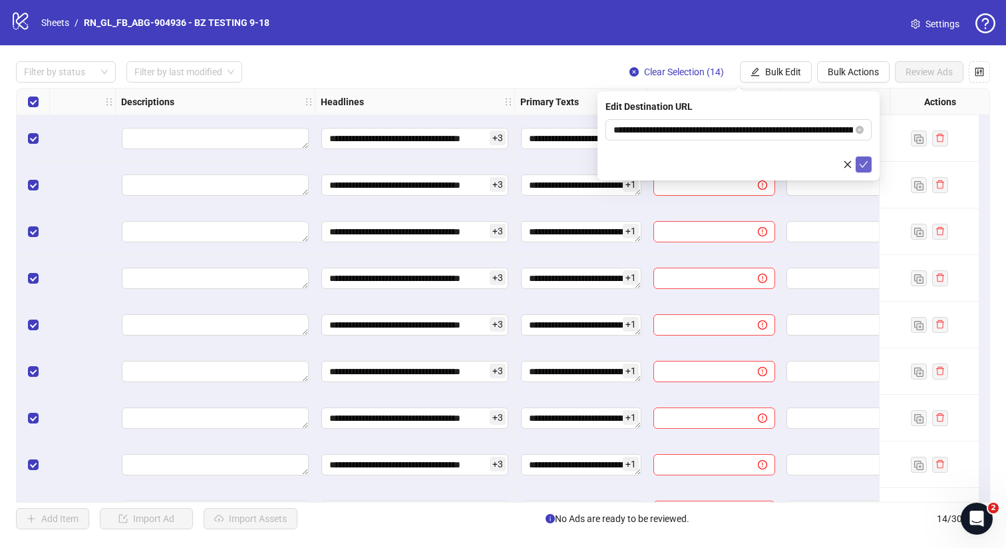
click at [862, 166] on icon "check" at bounding box center [863, 164] width 9 height 9
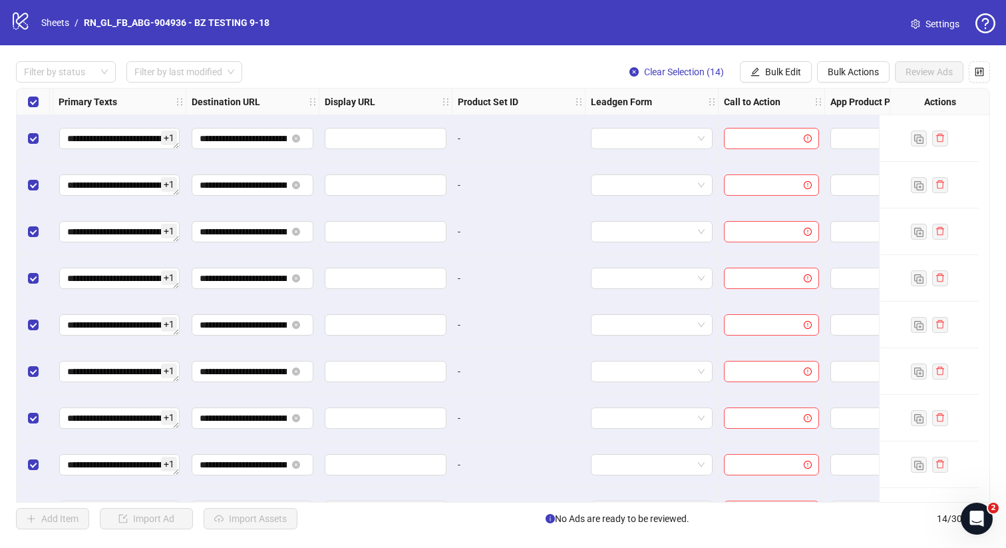
scroll to position [0, 1214]
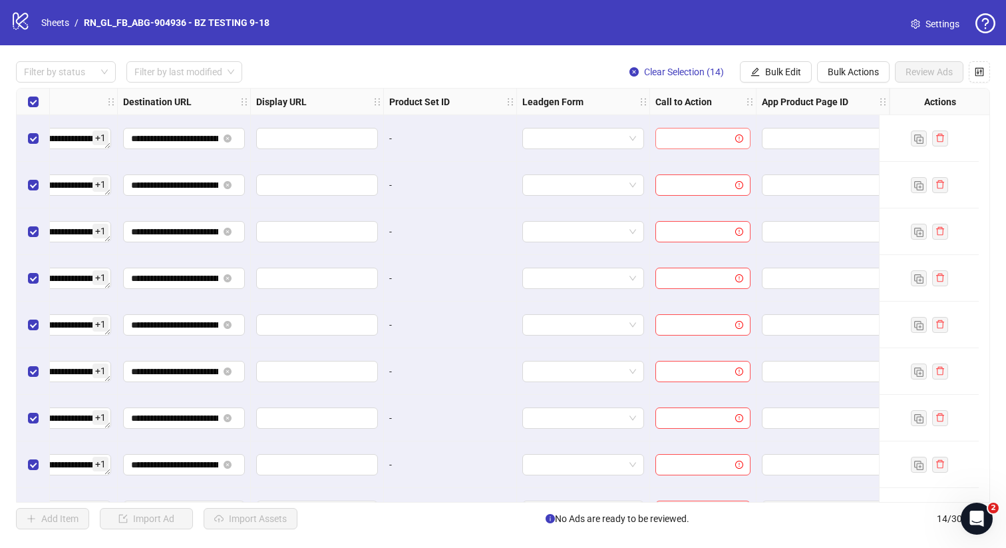
click at [678, 142] on input "search" at bounding box center [696, 138] width 67 height 20
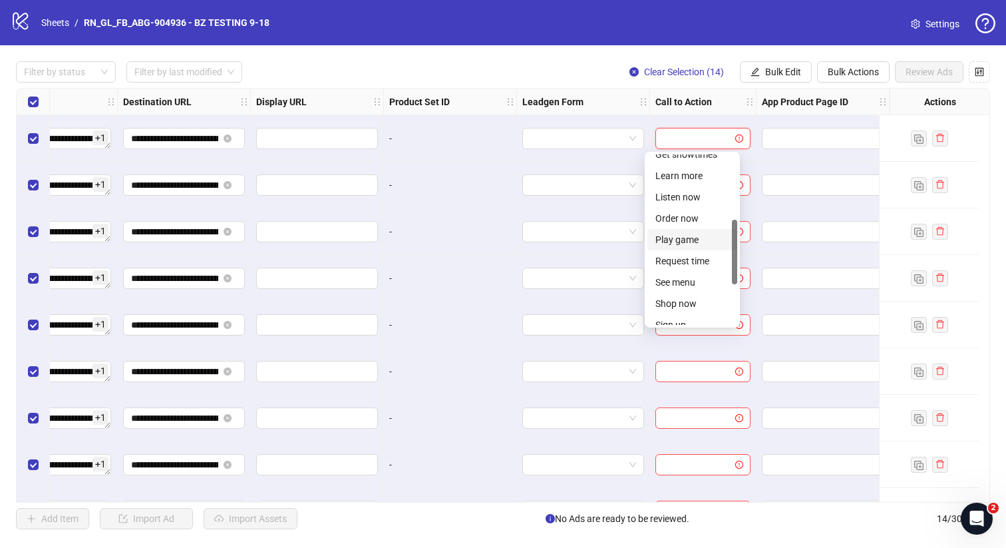
scroll to position [171, 0]
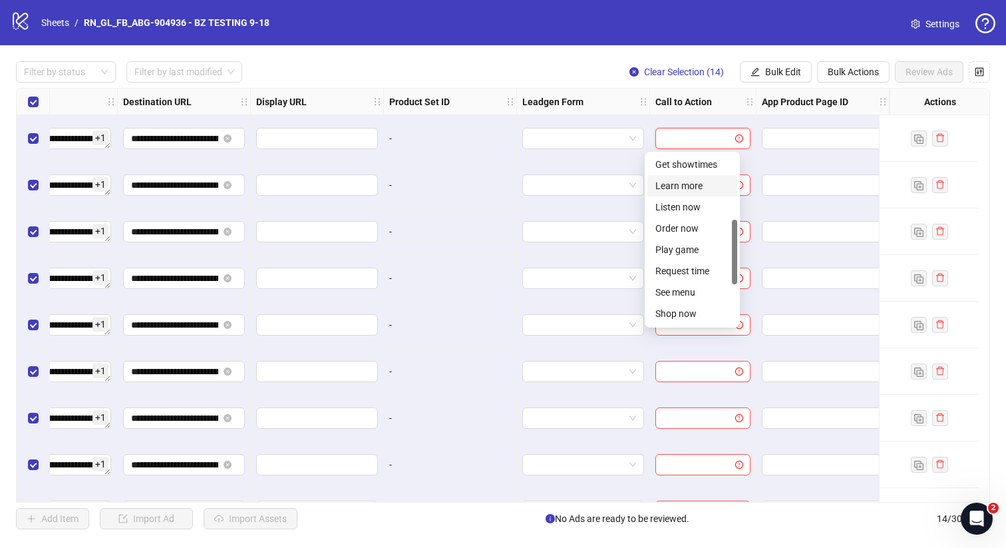
click at [683, 183] on div "Learn more" at bounding box center [692, 185] width 74 height 15
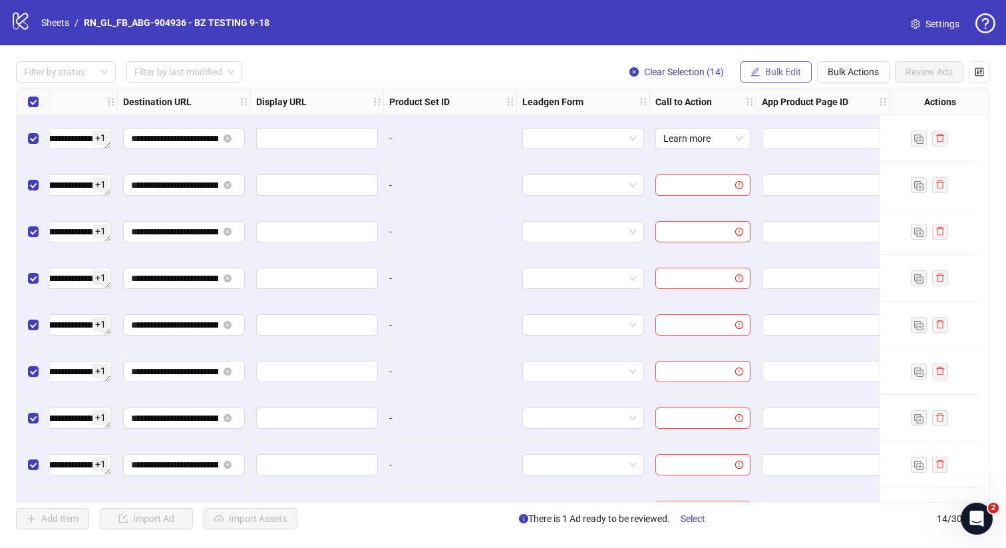
click at [783, 71] on span "Bulk Edit" at bounding box center [783, 72] width 36 height 11
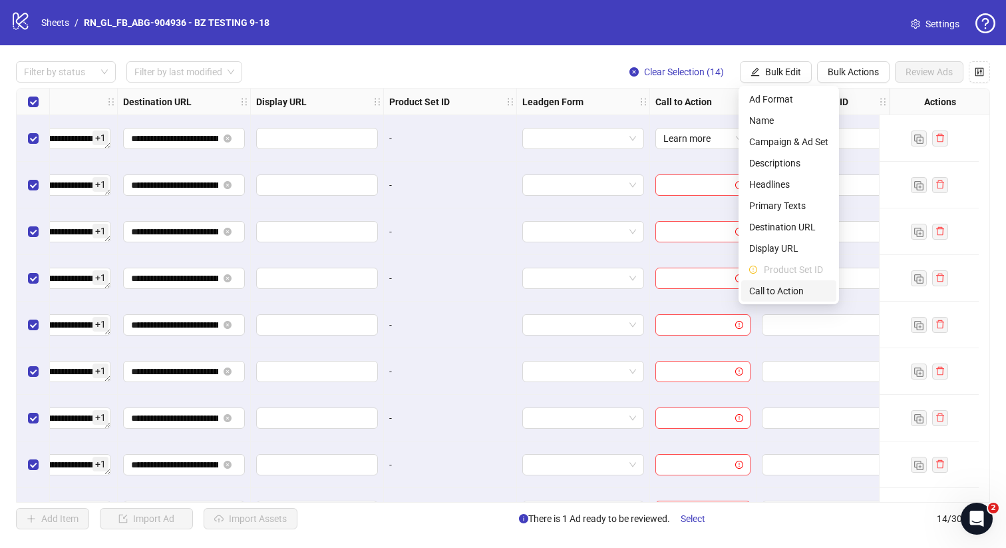
click at [789, 291] on span "Call to Action" at bounding box center [788, 290] width 79 height 15
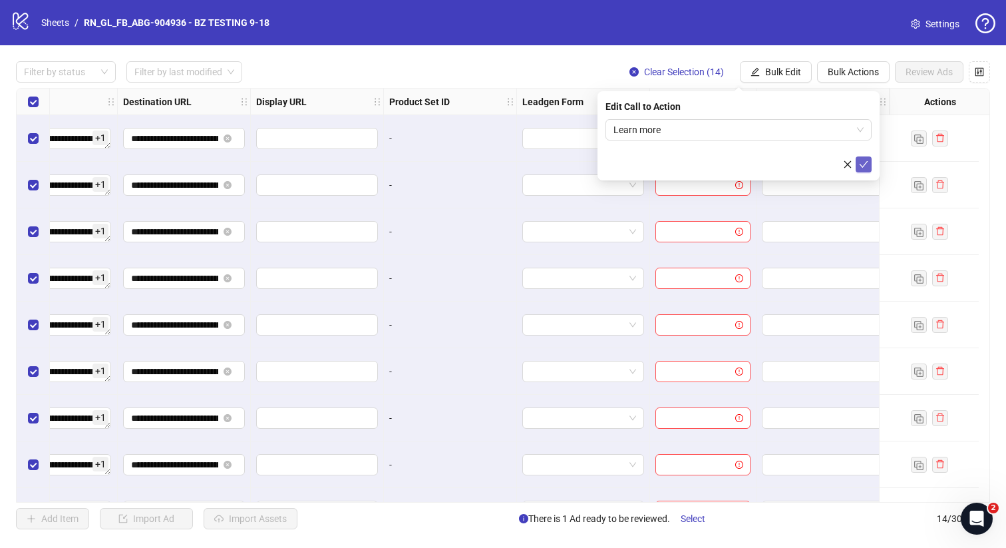
click at [866, 166] on icon "check" at bounding box center [863, 164] width 9 height 9
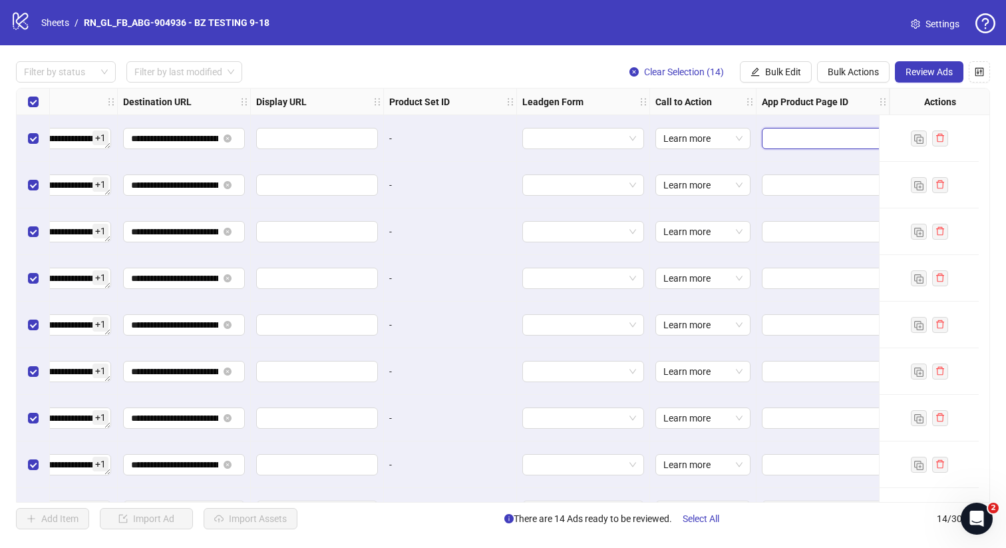
click at [795, 134] on input "text" at bounding box center [813, 138] width 87 height 15
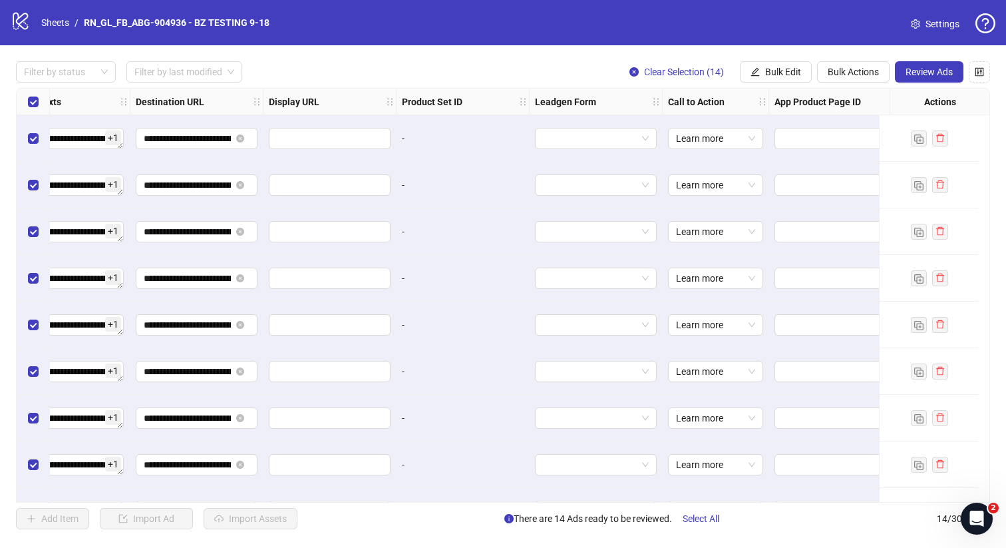
scroll to position [0, 1214]
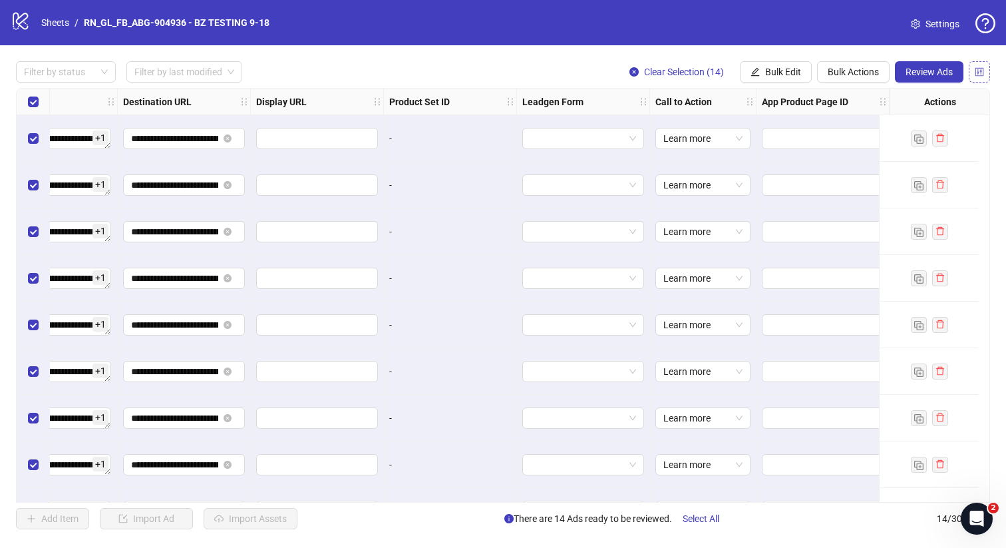
click at [976, 68] on icon "control" at bounding box center [980, 71] width 9 height 9
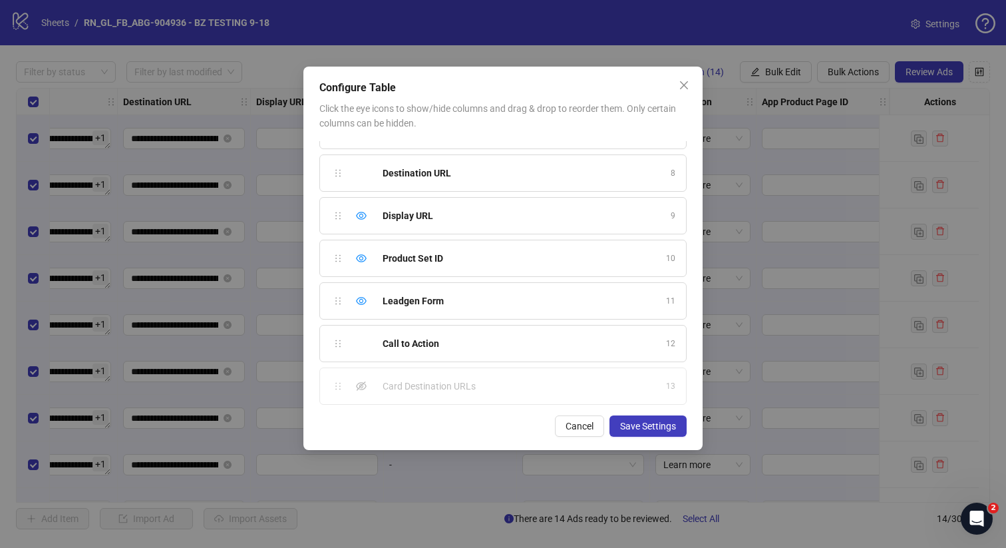
scroll to position [283, 0]
click at [360, 218] on icon "eye" at bounding box center [361, 217] width 11 height 8
click at [361, 256] on icon "eye" at bounding box center [361, 259] width 11 height 11
click at [364, 303] on icon "eye" at bounding box center [361, 302] width 11 height 11
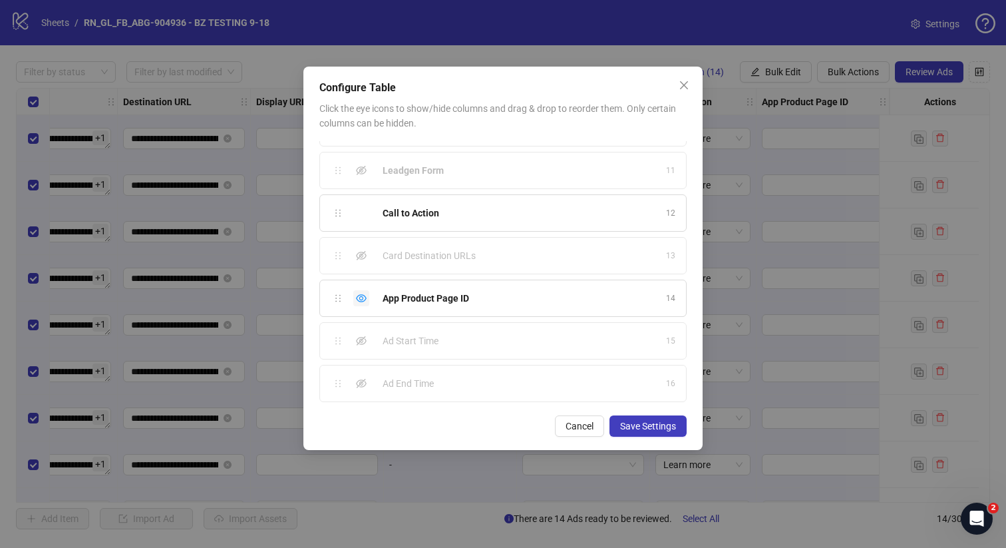
click at [365, 299] on icon "eye" at bounding box center [361, 298] width 11 height 8
click at [355, 343] on div "Show column" at bounding box center [361, 341] width 16 height 16
click at [360, 383] on icon "eye-invisible" at bounding box center [361, 383] width 11 height 9
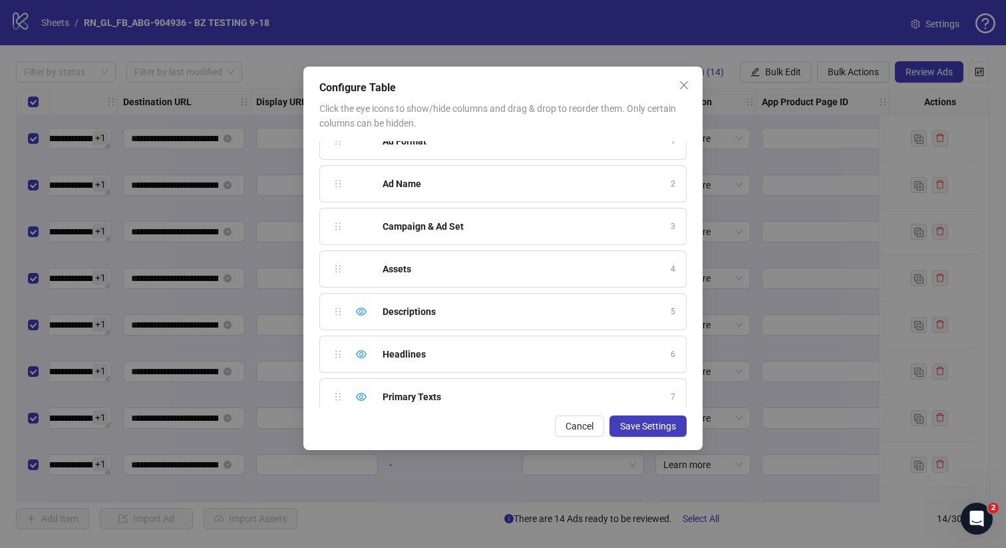
scroll to position [0, 0]
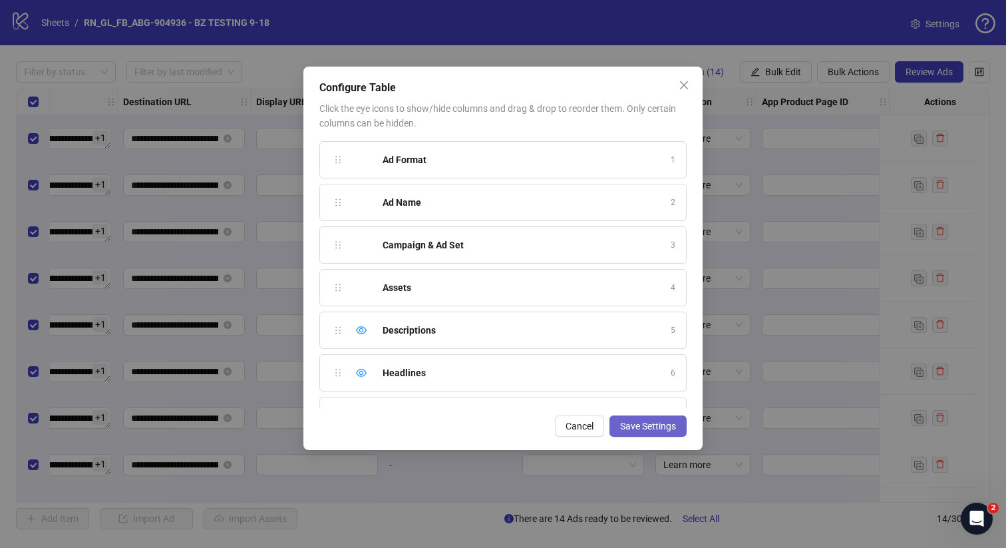
click at [662, 428] on span "Save Settings" at bounding box center [648, 426] width 56 height 11
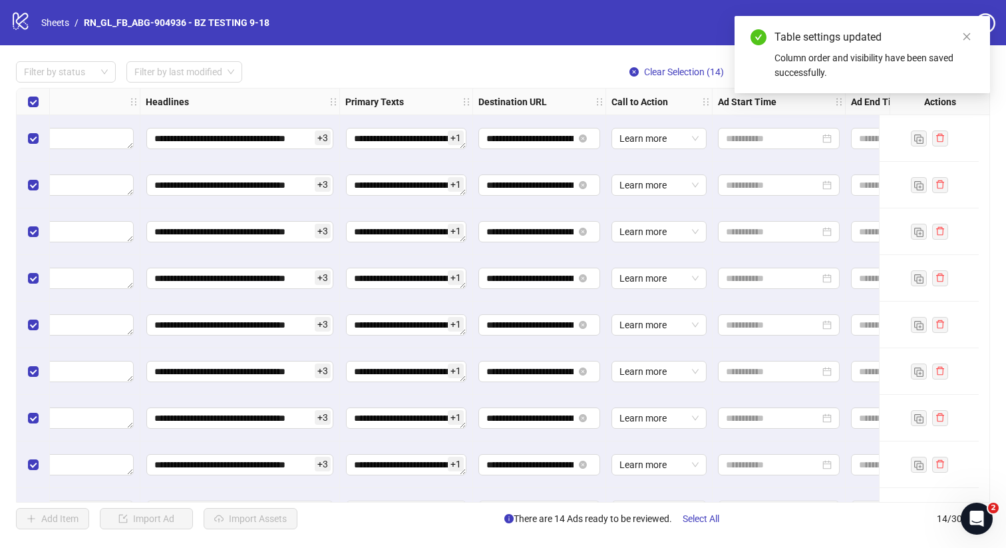
scroll to position [0, 948]
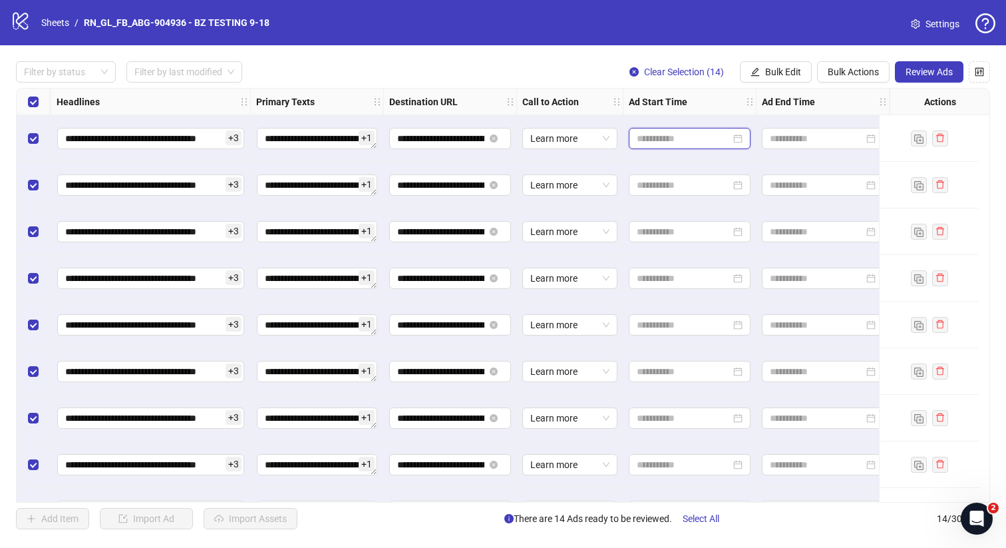
click at [652, 138] on input at bounding box center [684, 138] width 94 height 15
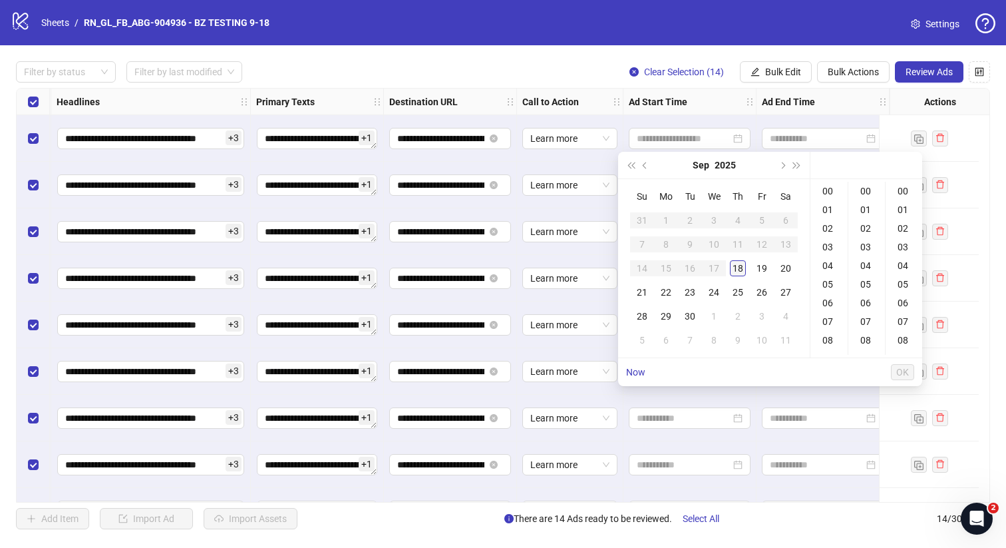
click at [738, 264] on div "18" at bounding box center [738, 268] width 16 height 16
type input "**********"
click at [906, 373] on span "OK" at bounding box center [902, 372] width 13 height 11
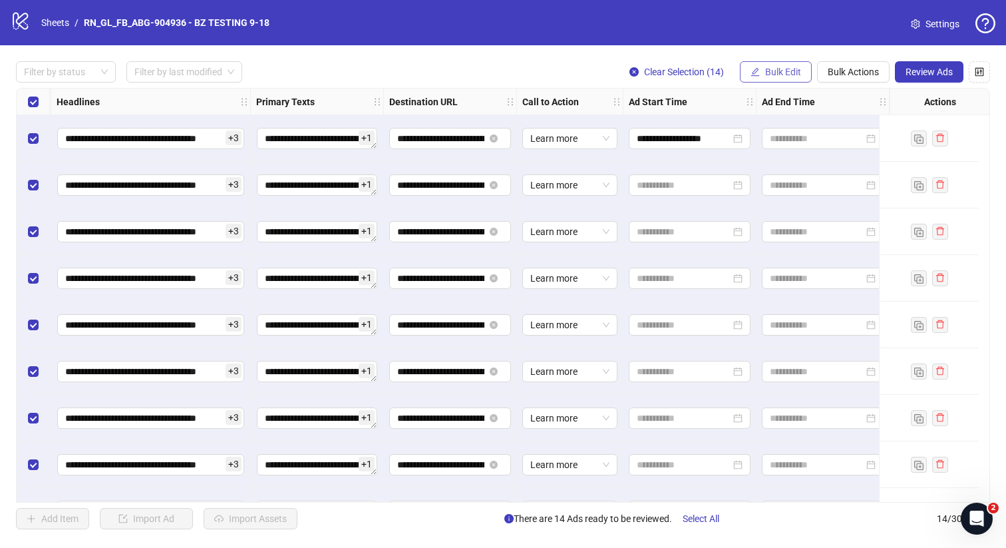
click at [788, 72] on span "Bulk Edit" at bounding box center [783, 72] width 36 height 11
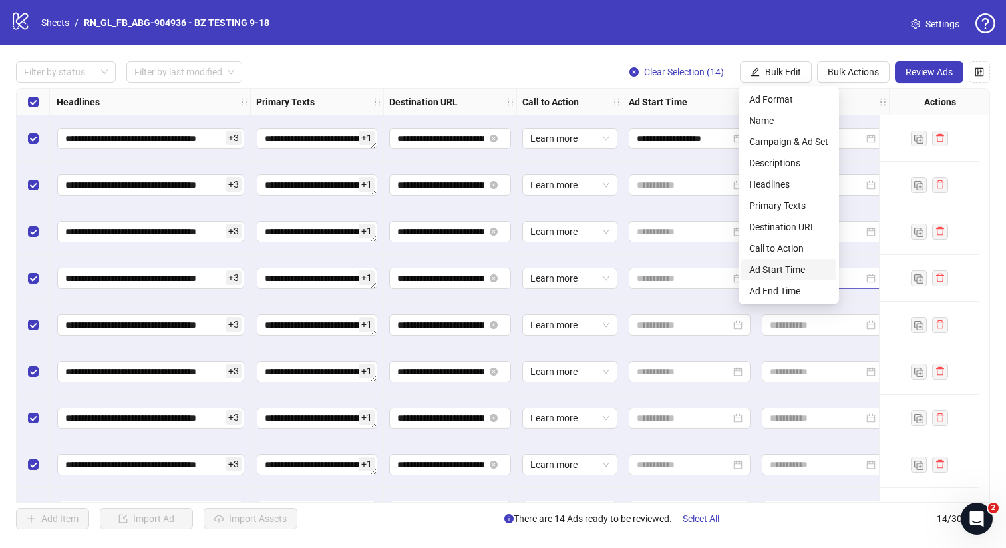
click at [793, 270] on span "Ad Start Time" at bounding box center [788, 269] width 79 height 15
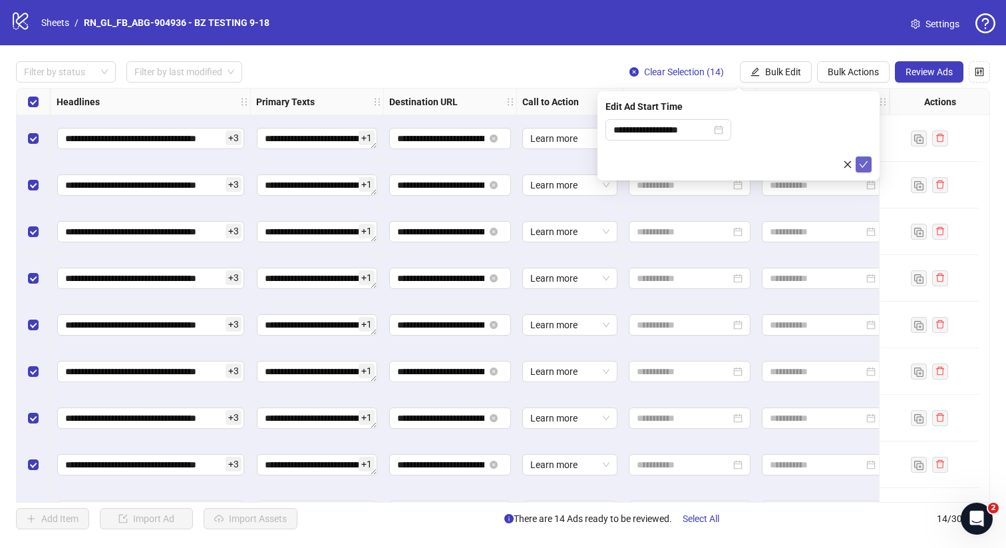
click at [866, 160] on icon "check" at bounding box center [863, 164] width 9 height 9
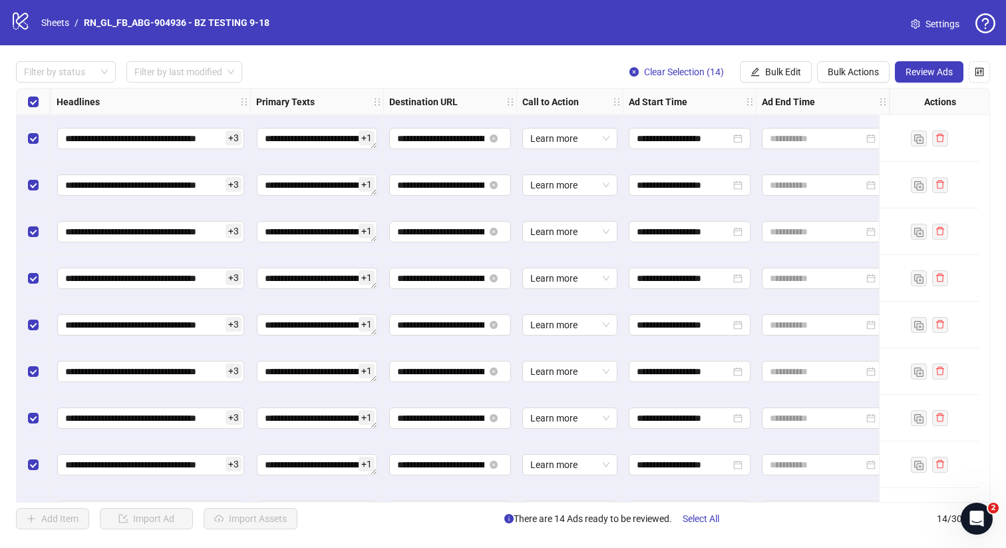
scroll to position [271, 948]
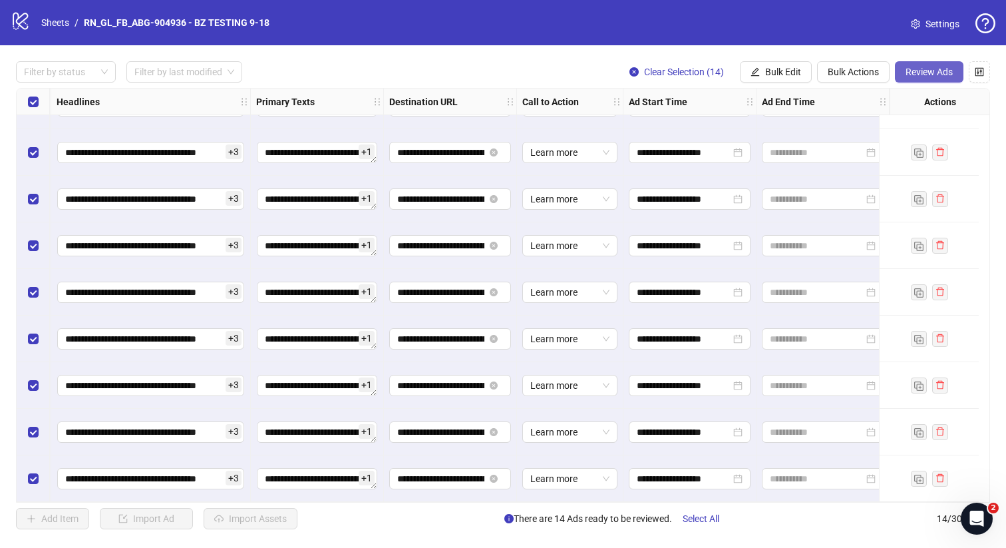
click at [932, 73] on span "Review Ads" at bounding box center [929, 72] width 47 height 11
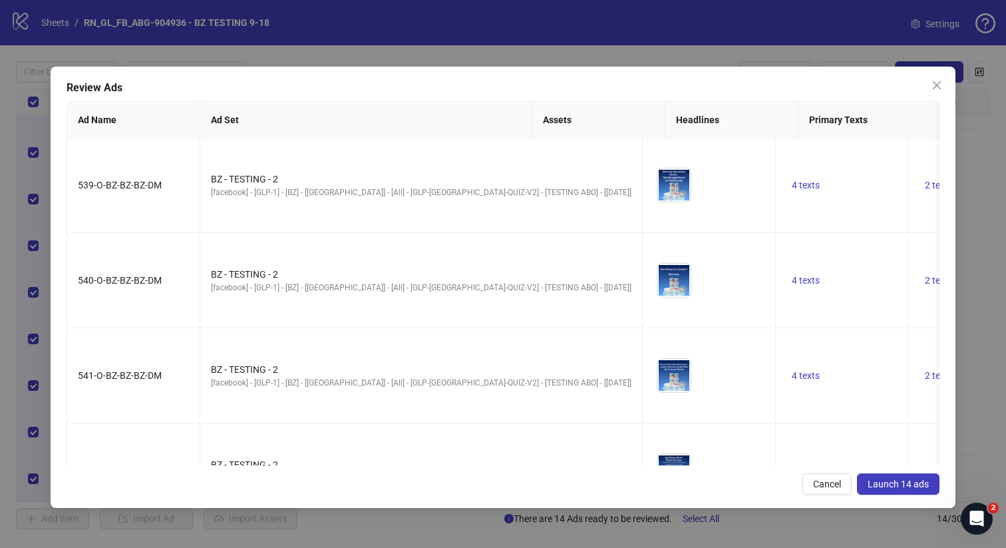
scroll to position [0, 0]
click at [883, 480] on span "Launch 14 ads" at bounding box center [898, 483] width 61 height 11
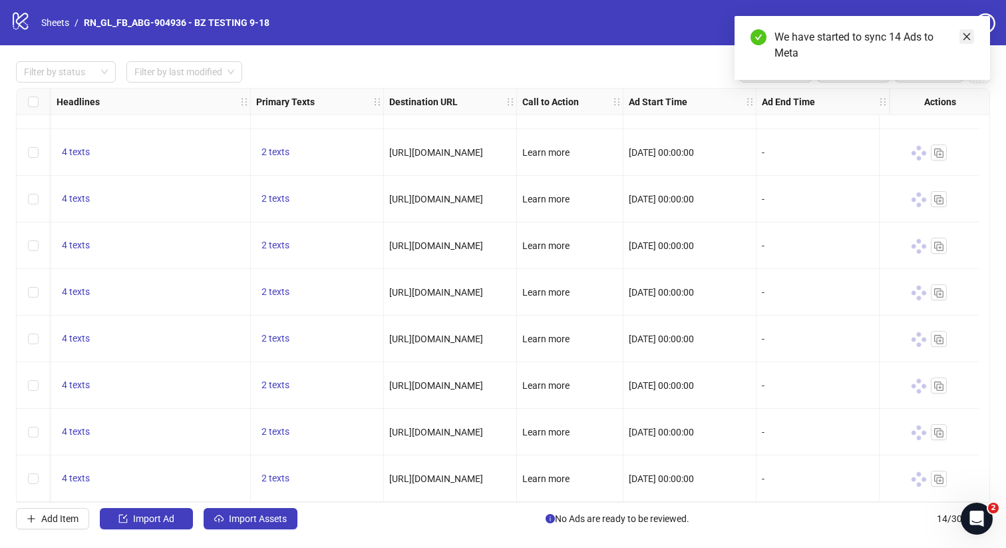
click at [966, 35] on icon "close" at bounding box center [967, 36] width 7 height 7
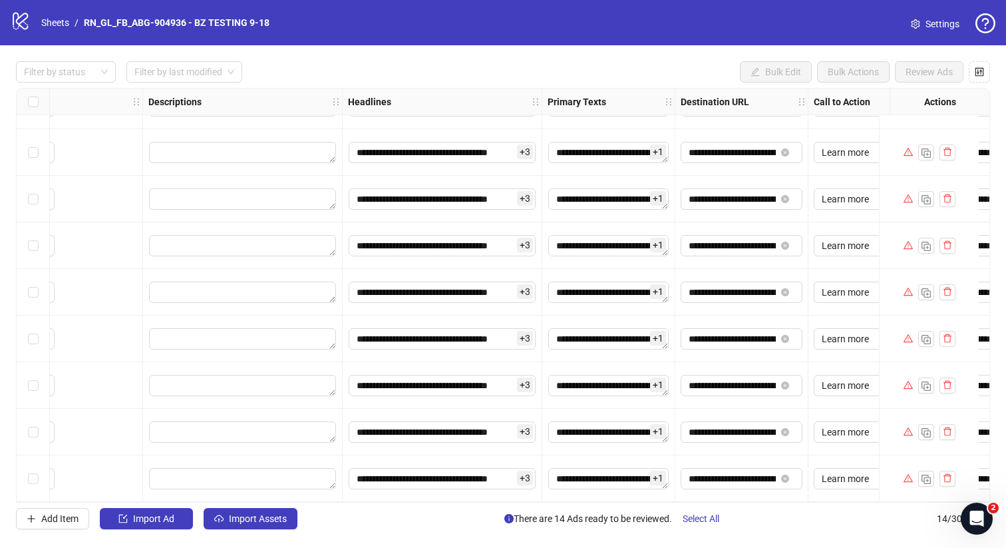
scroll to position [271, 948]
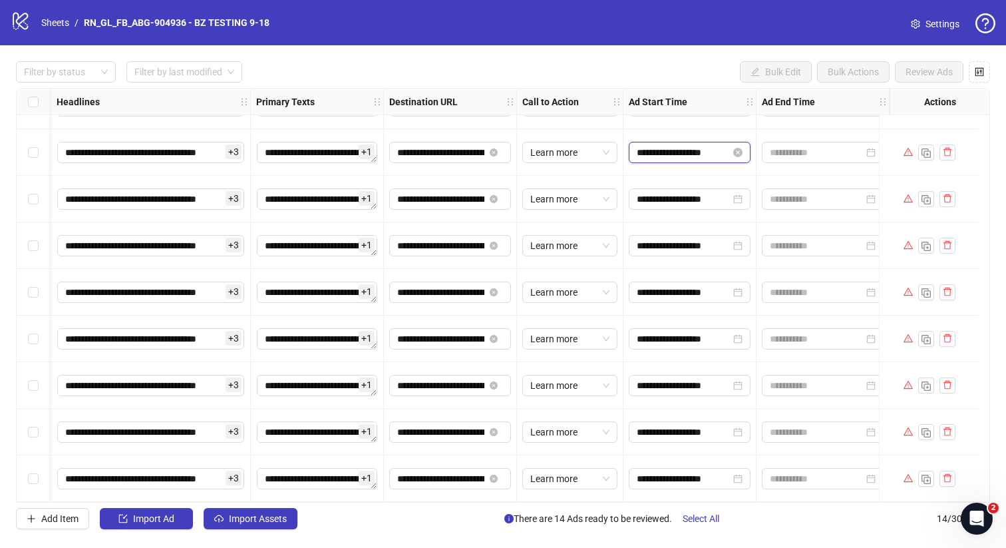
click at [708, 146] on input "**********" at bounding box center [684, 152] width 94 height 15
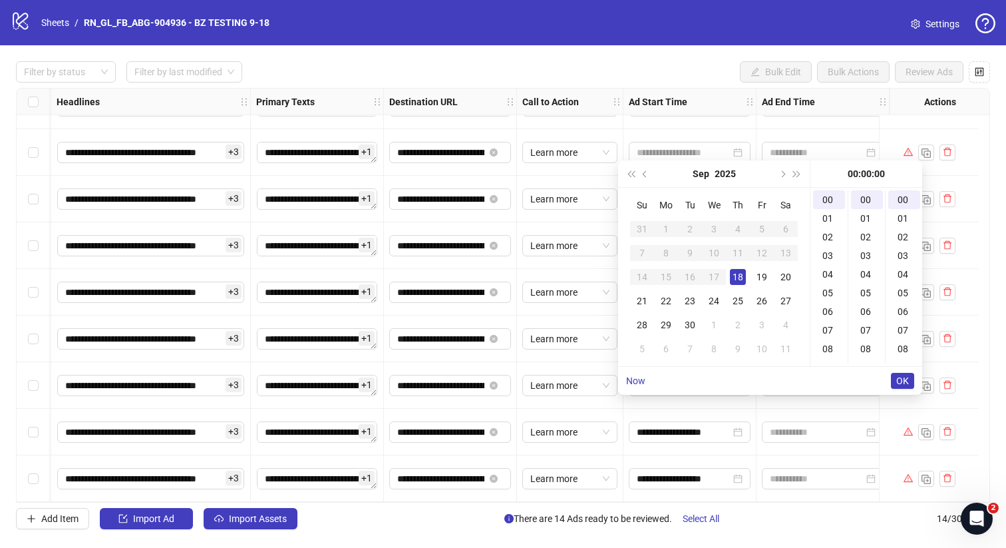
click at [737, 272] on div "18" at bounding box center [738, 277] width 16 height 16
type input "**********"
click at [643, 378] on link "Now" at bounding box center [635, 380] width 19 height 11
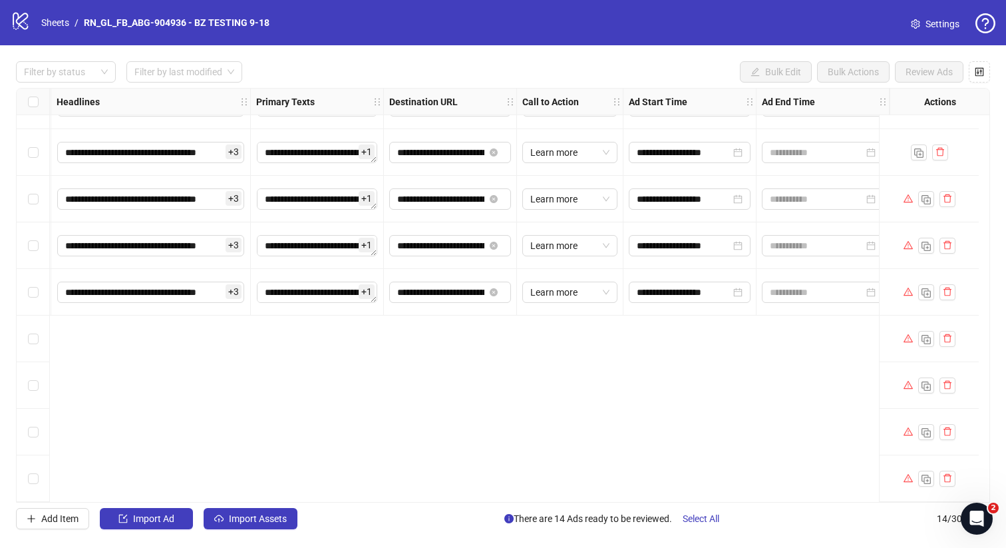
scroll to position [0, 948]
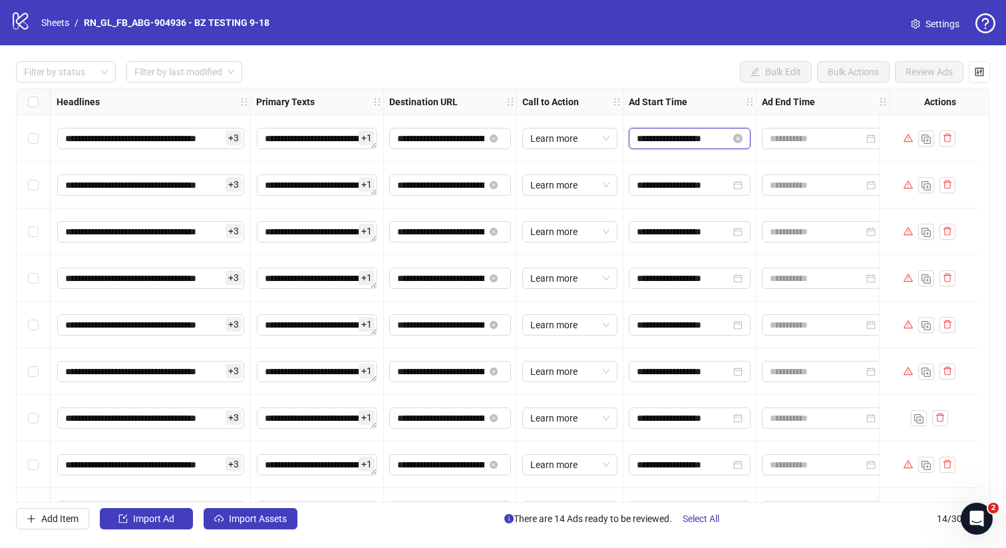
click at [696, 136] on input "**********" at bounding box center [684, 138] width 94 height 15
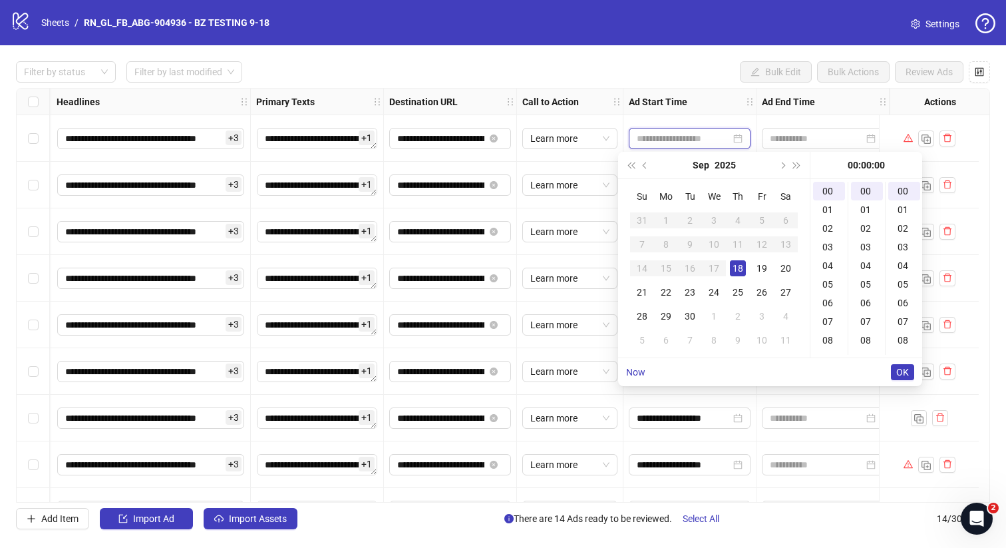
type input "**********"
click at [639, 373] on link "Now" at bounding box center [635, 372] width 19 height 11
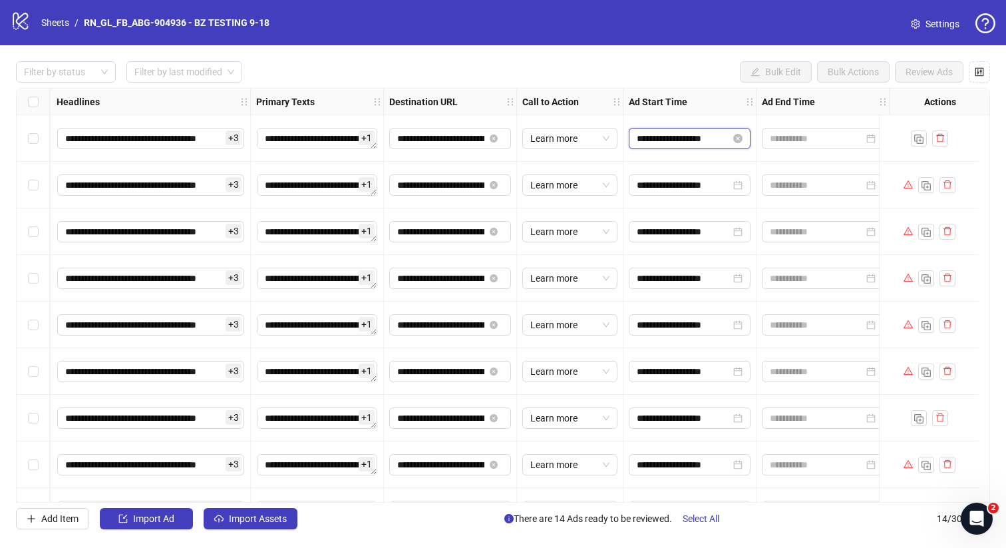
click at [676, 134] on input "**********" at bounding box center [684, 138] width 94 height 15
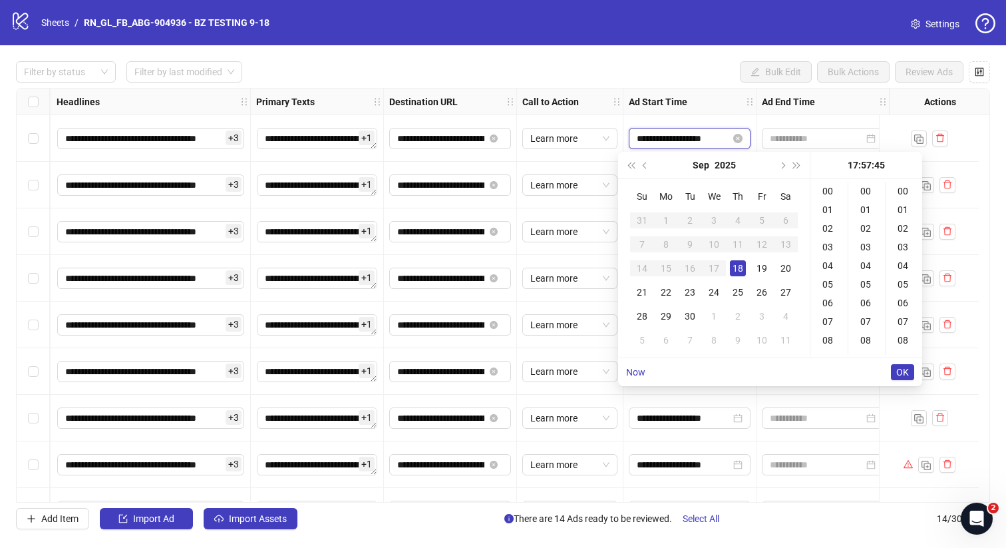
scroll to position [838, 0]
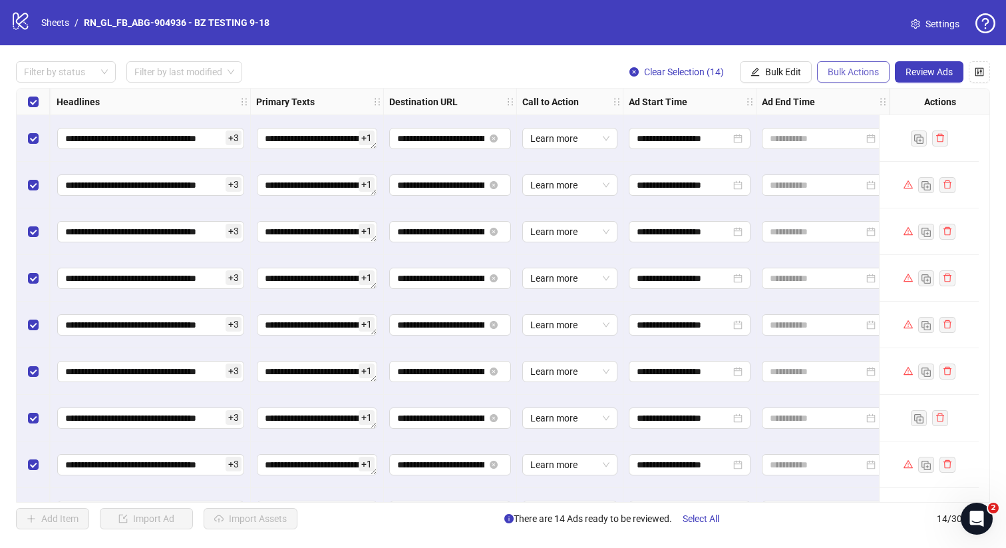
click at [851, 72] on span "Bulk Actions" at bounding box center [853, 72] width 51 height 11
click at [771, 73] on span "Bulk Edit" at bounding box center [783, 72] width 36 height 11
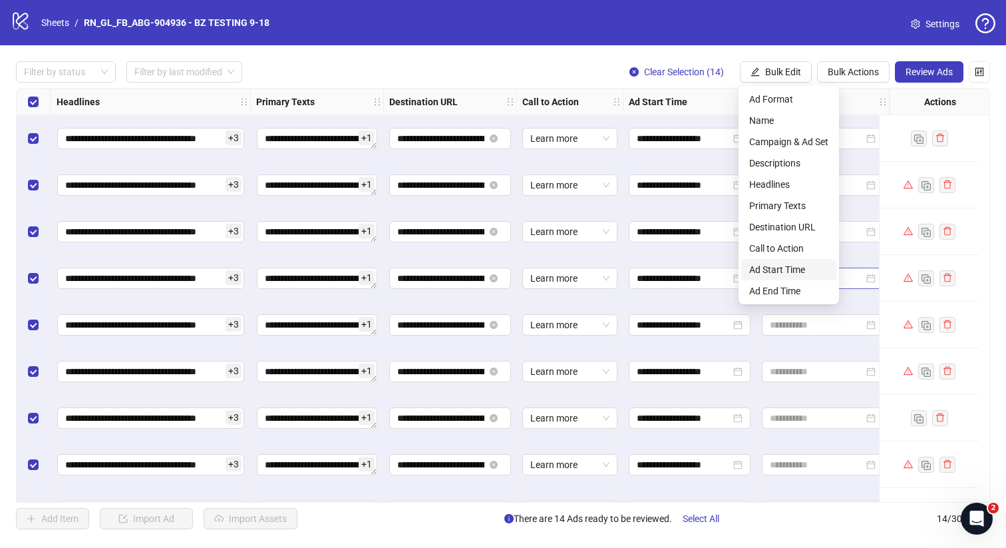
click at [789, 270] on span "Ad Start Time" at bounding box center [788, 269] width 79 height 15
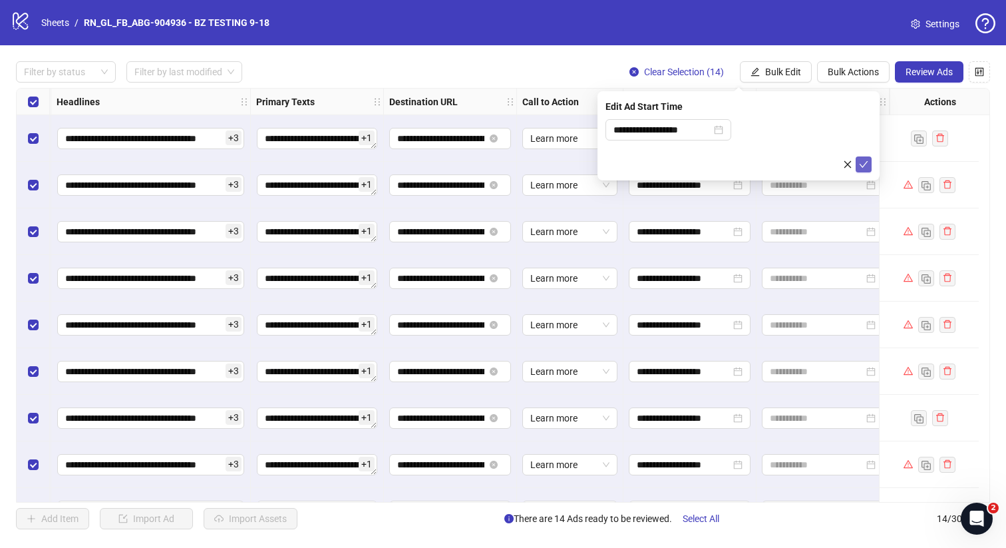
click at [858, 163] on button "submit" at bounding box center [864, 164] width 16 height 16
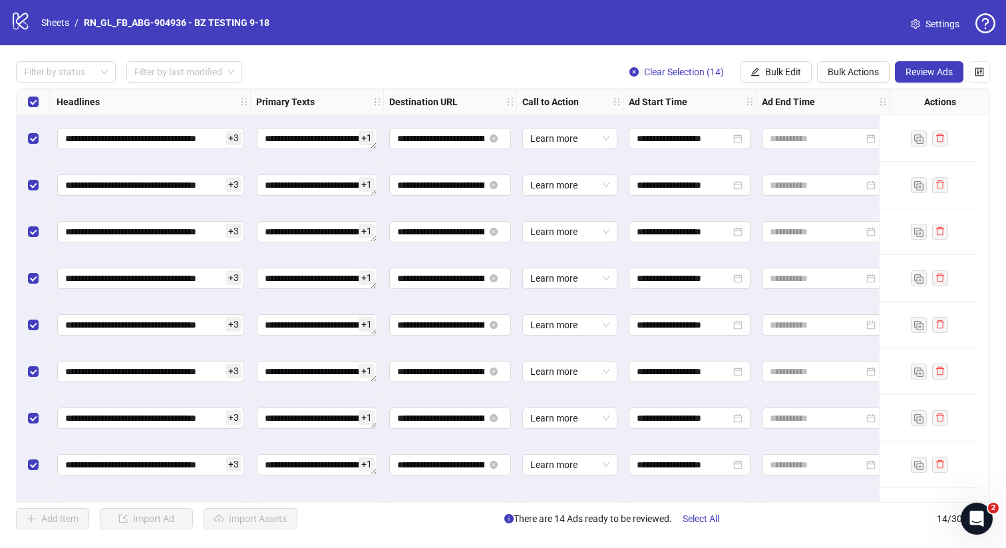
click at [914, 75] on span "Review Ads" at bounding box center [929, 72] width 47 height 11
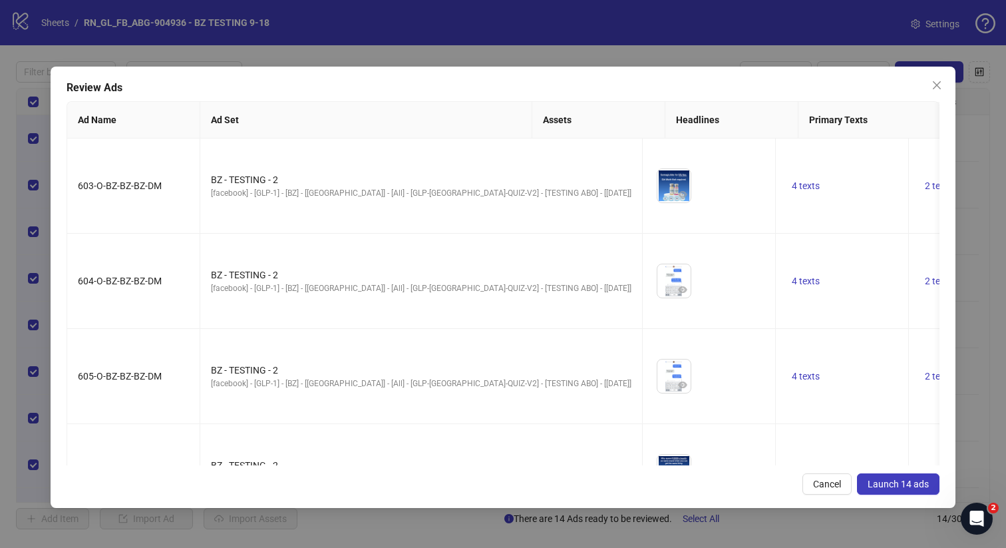
click at [887, 482] on span "Launch 14 ads" at bounding box center [898, 483] width 61 height 11
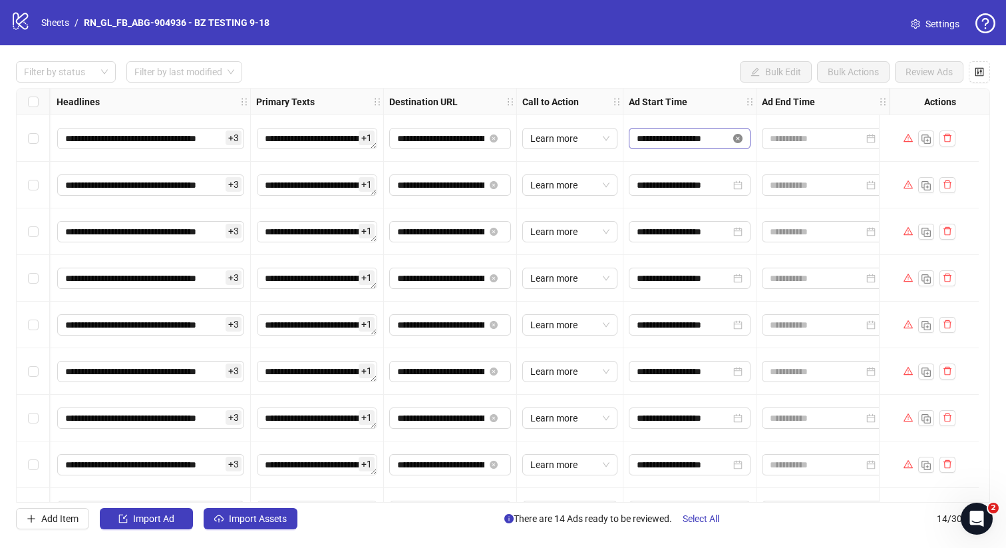
click at [733, 137] on icon "close-circle" at bounding box center [737, 138] width 9 height 9
click at [697, 138] on input at bounding box center [684, 138] width 94 height 15
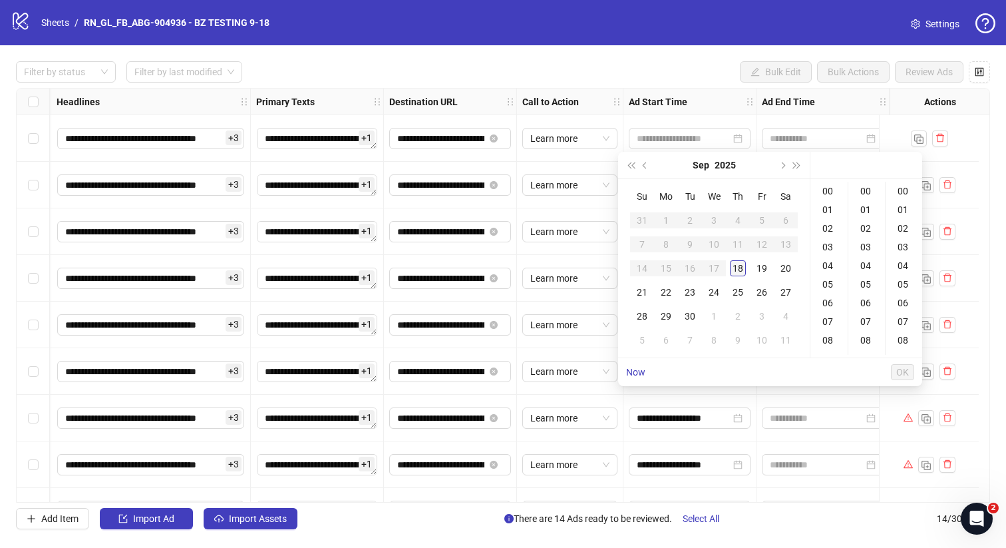
click at [737, 266] on div "18" at bounding box center [738, 268] width 16 height 16
click at [756, 268] on div "19" at bounding box center [762, 268] width 16 height 16
type input "**********"
click at [900, 369] on span "OK" at bounding box center [902, 372] width 13 height 11
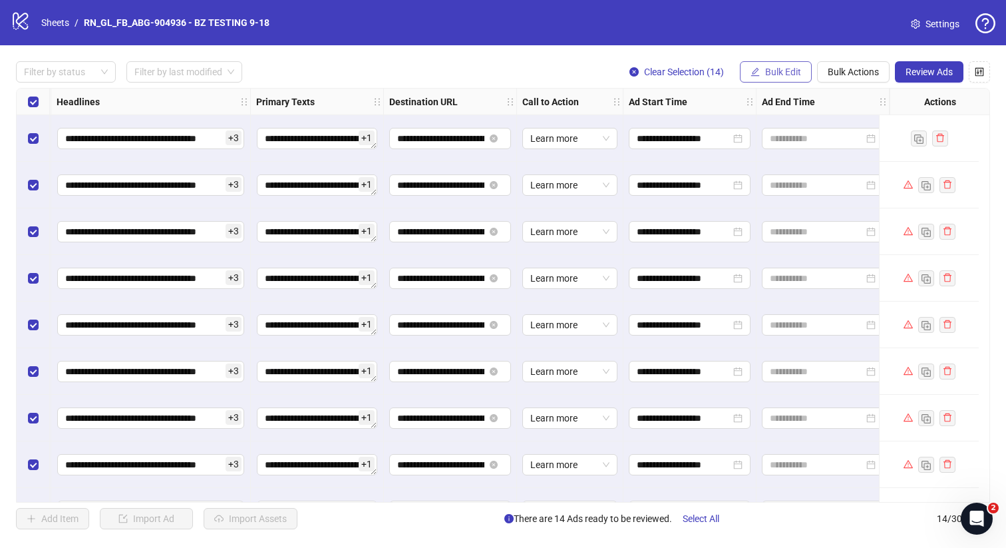
click at [781, 68] on span "Bulk Edit" at bounding box center [783, 72] width 36 height 11
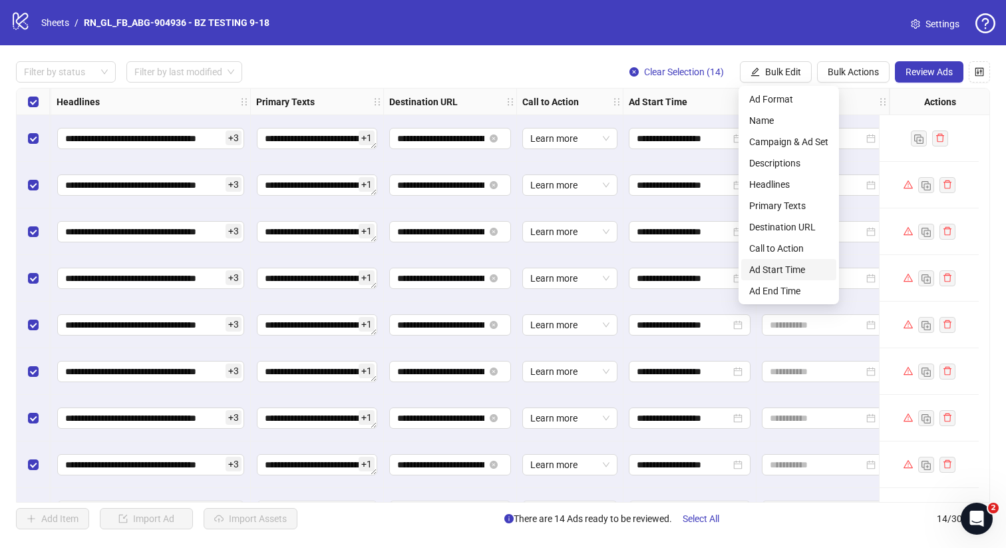
click at [792, 271] on span "Ad Start Time" at bounding box center [788, 269] width 79 height 15
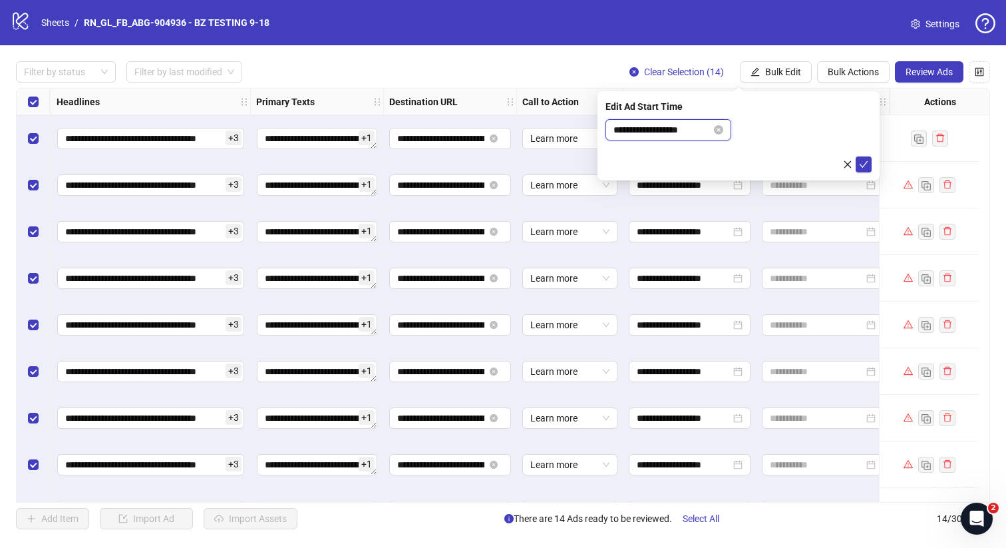
click at [693, 129] on input "**********" at bounding box center [663, 129] width 98 height 15
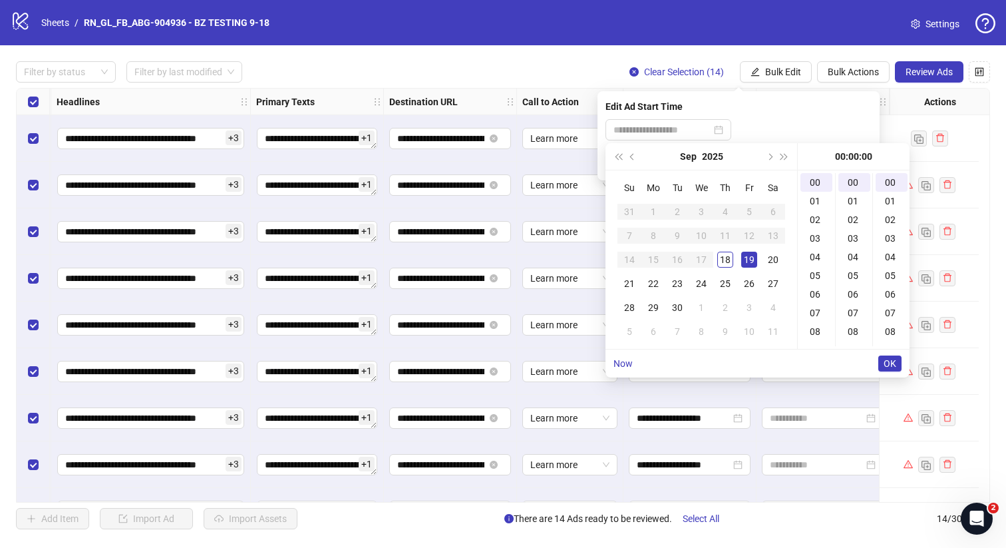
click at [748, 258] on div "19" at bounding box center [749, 260] width 16 height 16
type input "**********"
click at [890, 358] on span "OK" at bounding box center [890, 363] width 13 height 11
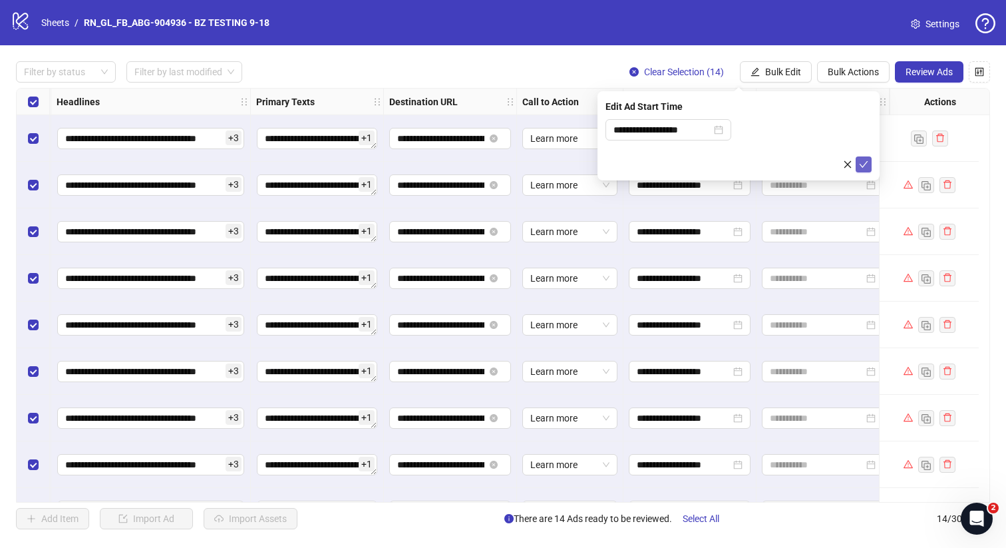
click at [859, 164] on icon "check" at bounding box center [863, 164] width 9 height 9
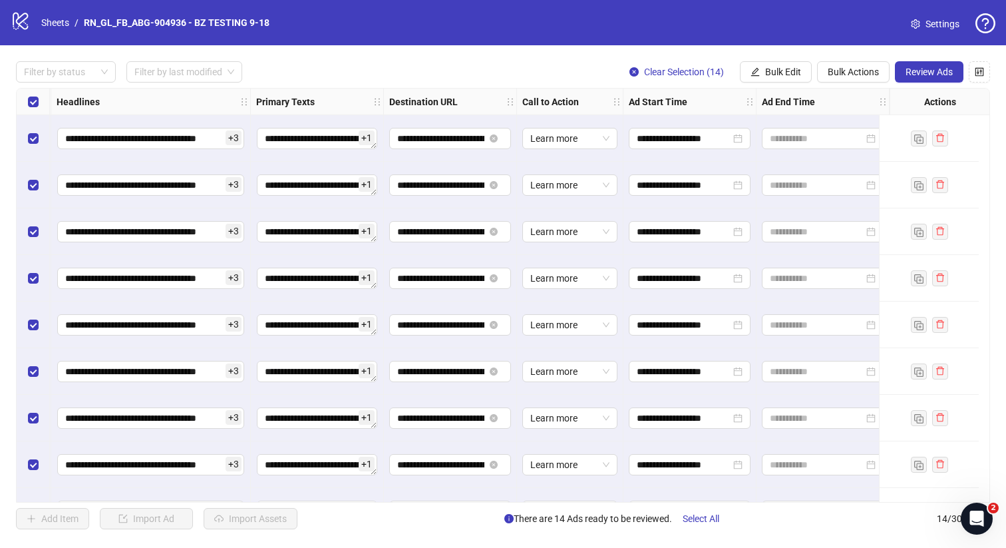
click at [926, 69] on span "Review Ads" at bounding box center [929, 72] width 47 height 11
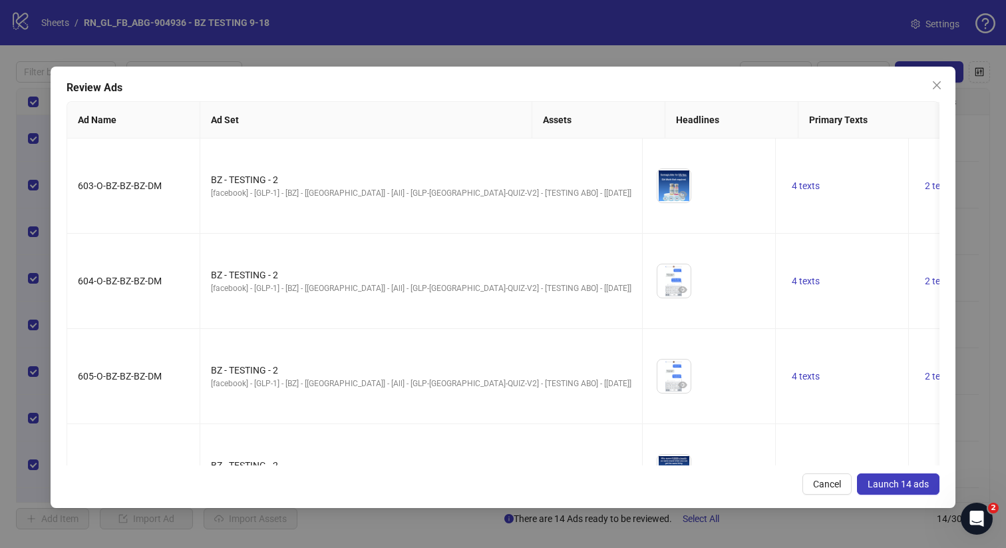
click at [892, 476] on button "Launch 14 ads" at bounding box center [898, 483] width 83 height 21
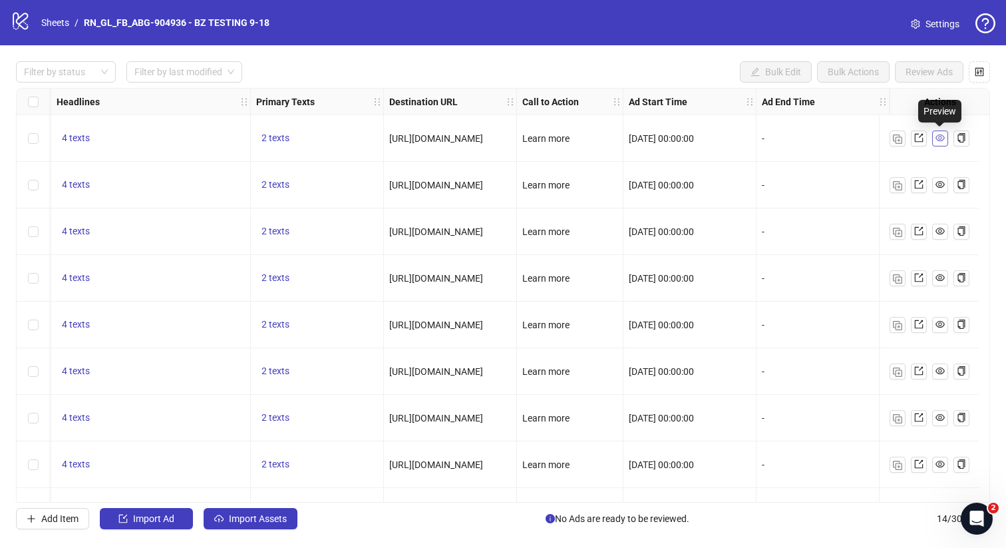
click at [936, 136] on icon "eye" at bounding box center [940, 137] width 9 height 7
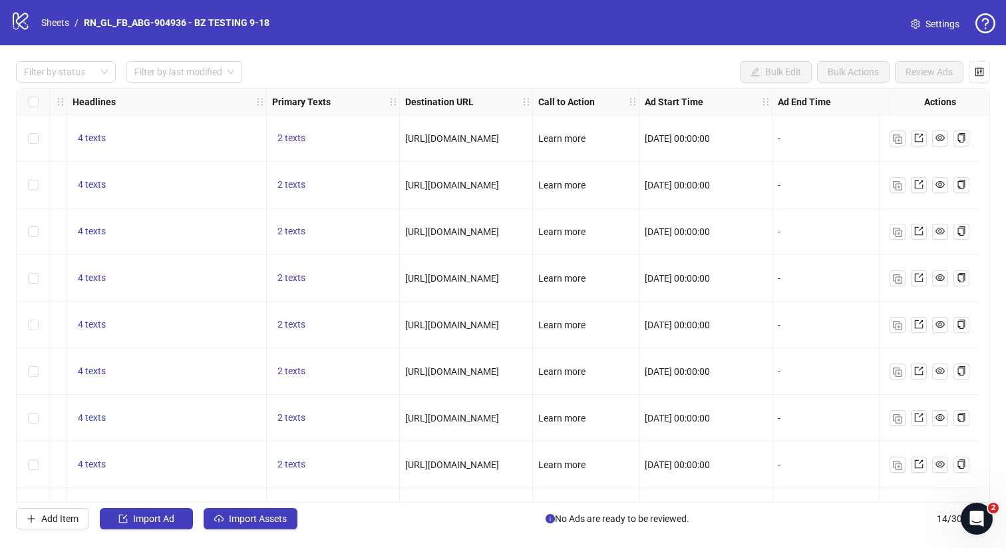
scroll to position [0, 920]
click at [500, 136] on span "https://directmeds.com/dm-q2spc/index-2.php?oid=12&uid=51&no_st=true&affid=14" at bounding box center [454, 138] width 94 height 11
copy span "https://directmeds.com/dm-q2spc/index-2.php?oid=12&uid=51&no_st=true&affid=14"
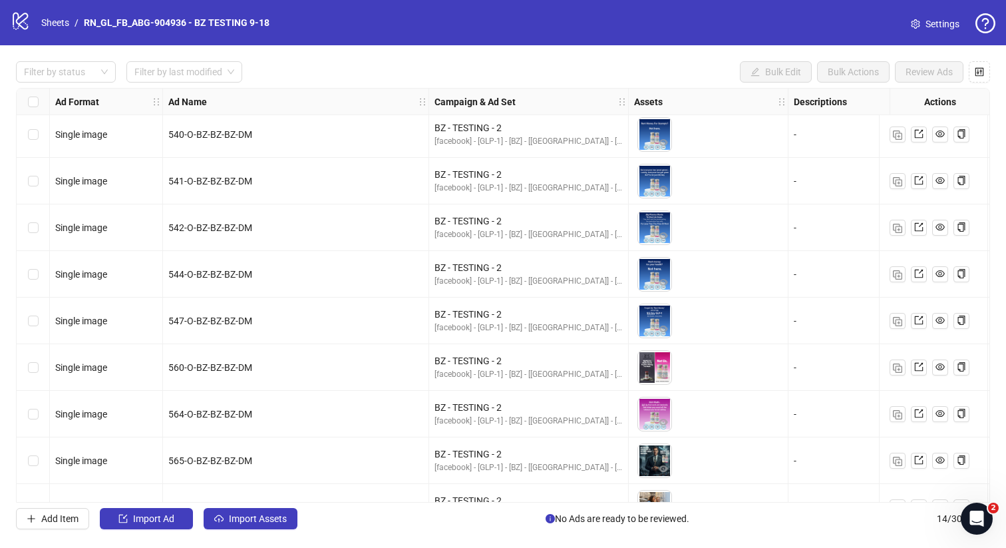
scroll to position [232, 0]
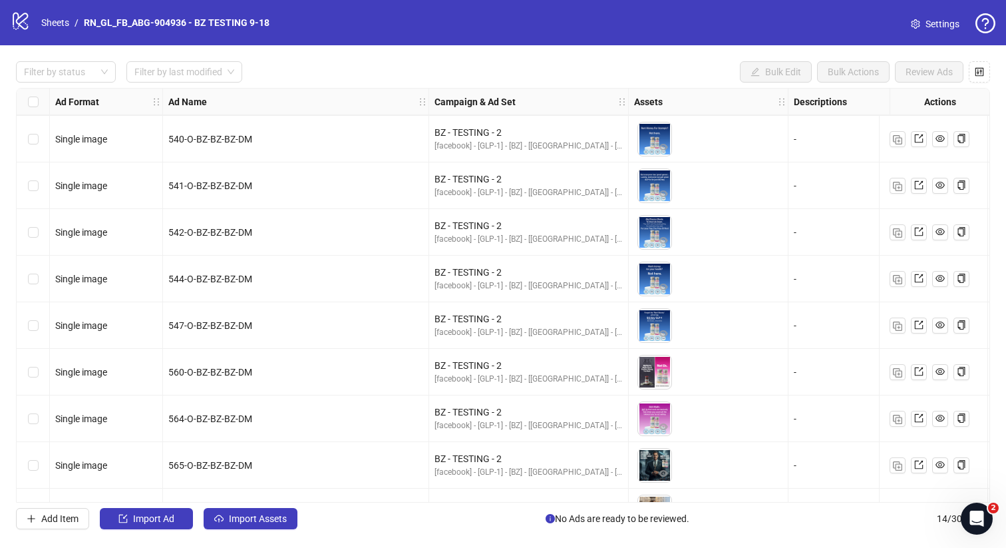
click at [38, 232] on div "Select row 8" at bounding box center [33, 232] width 33 height 47
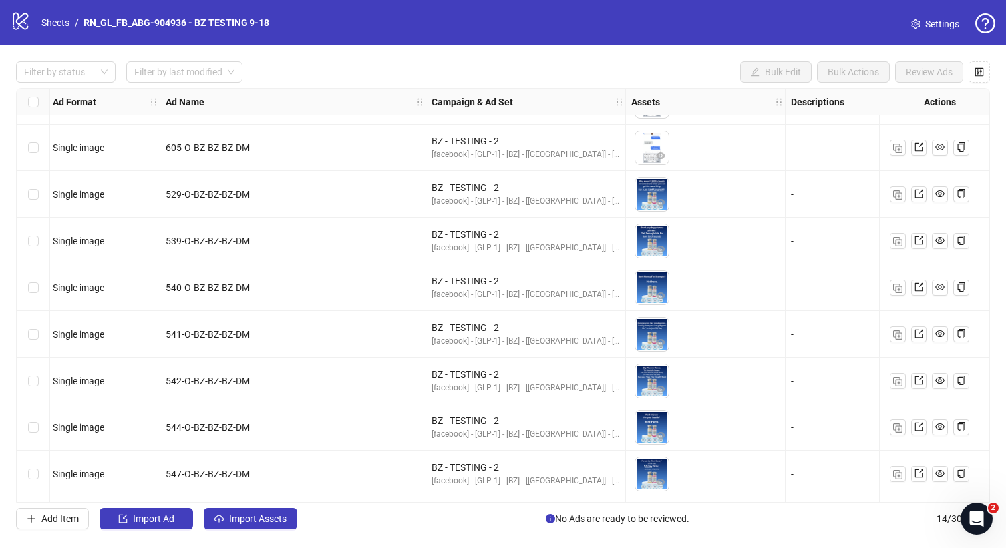
scroll to position [0, 3]
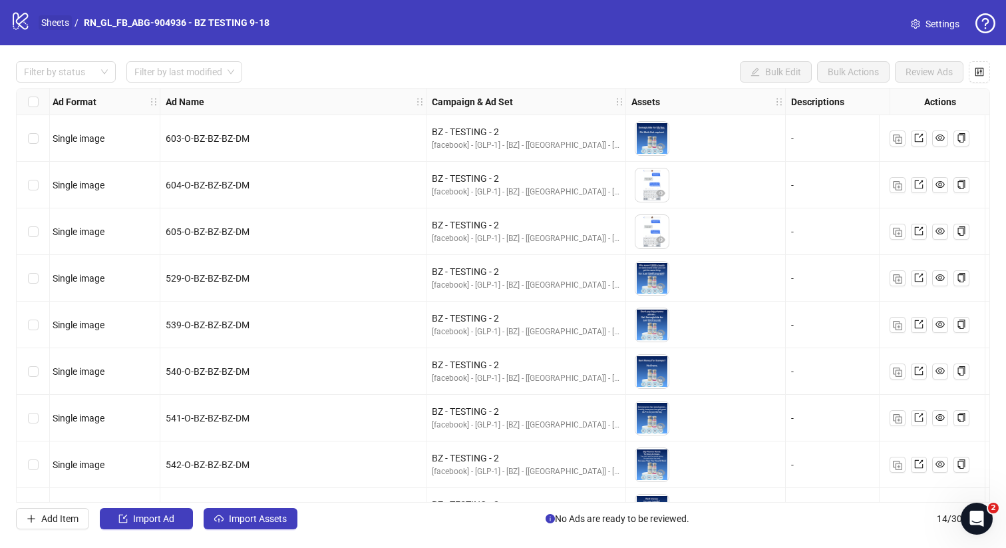
click at [41, 22] on link "Sheets" at bounding box center [55, 22] width 33 height 15
